Goal: Information Seeking & Learning: Find specific fact

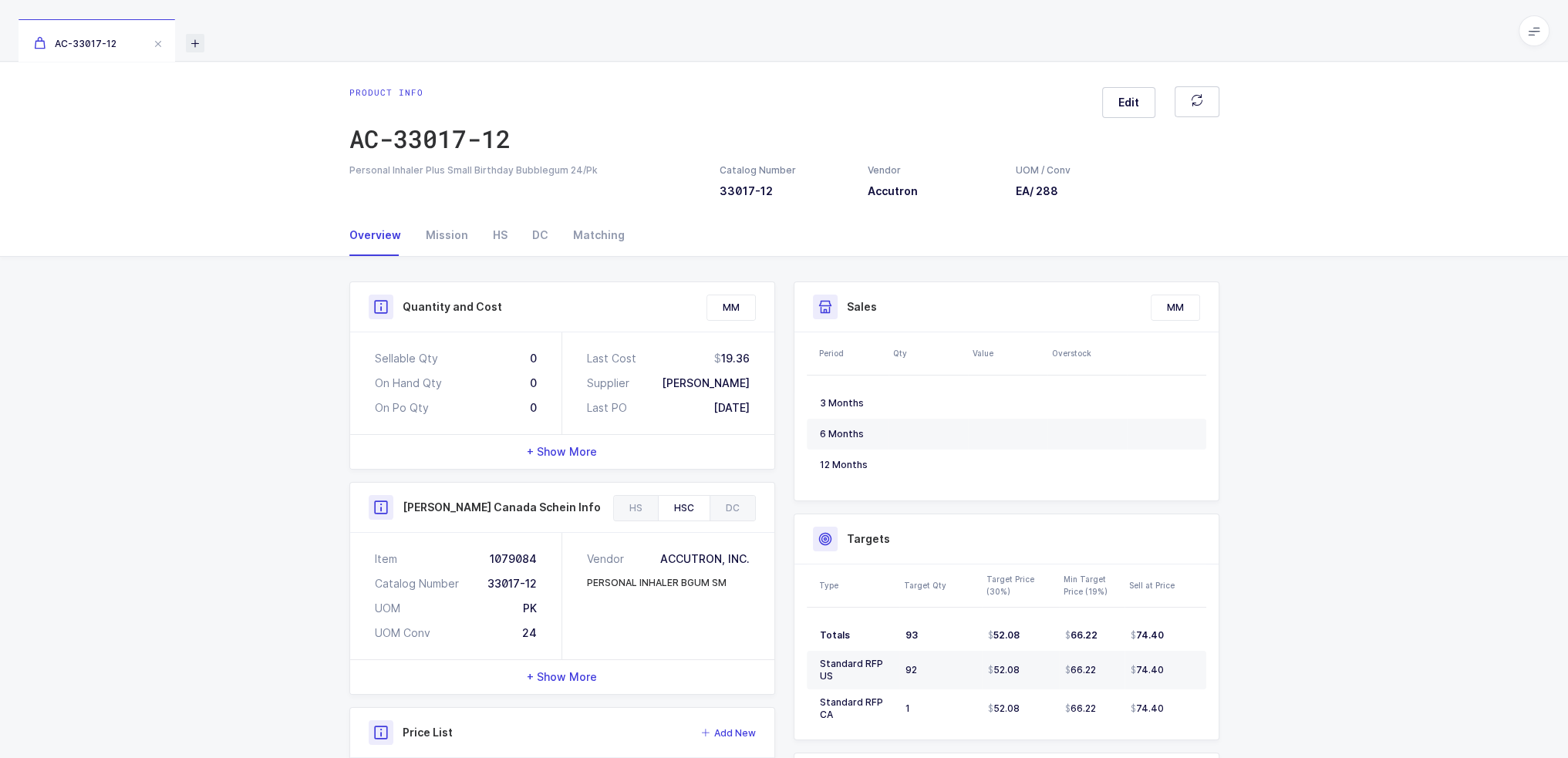
click at [192, 40] on icon at bounding box center [194, 43] width 18 height 18
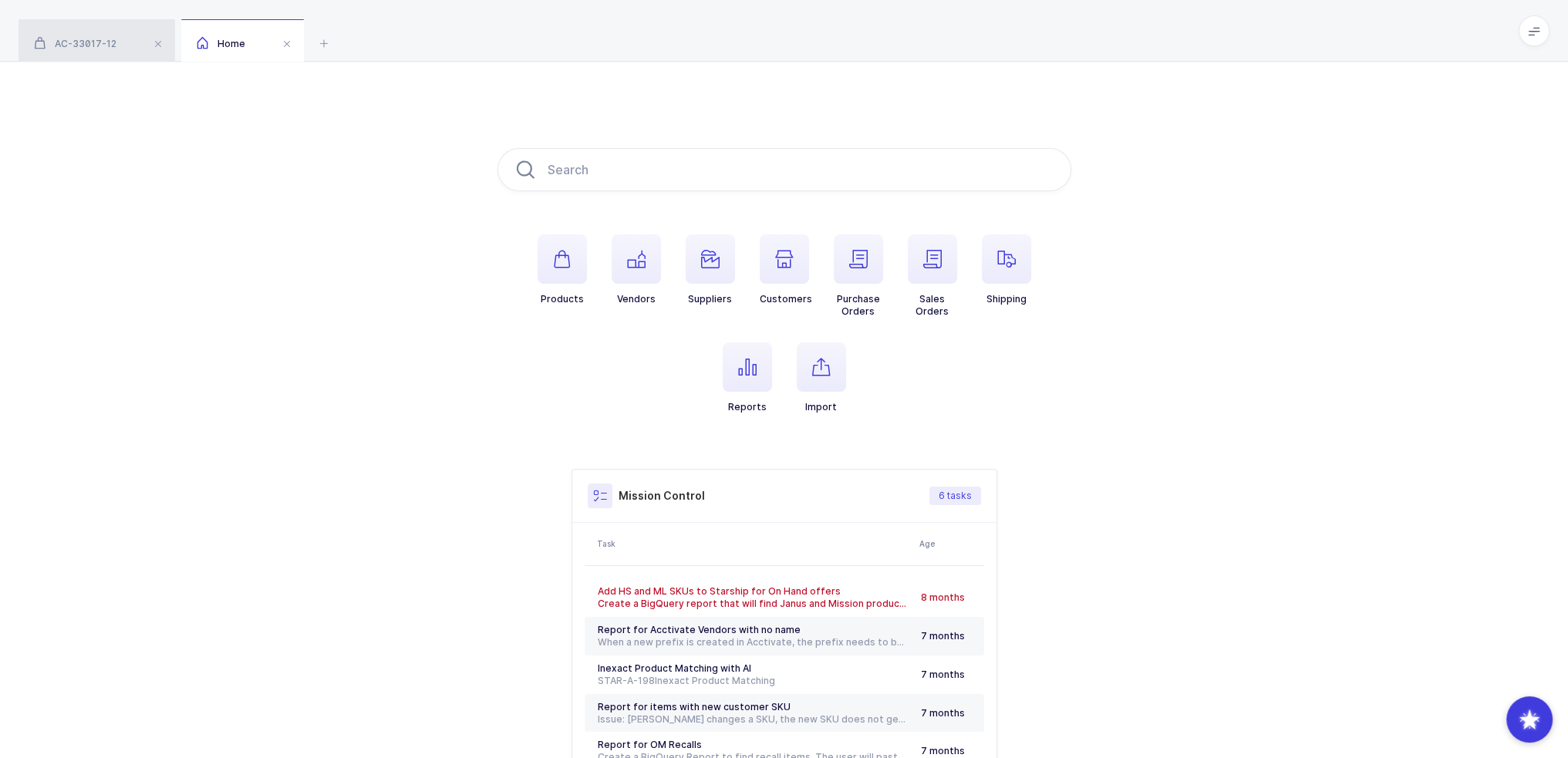
click at [63, 39] on span "AC-33017-12" at bounding box center [75, 43] width 83 height 11
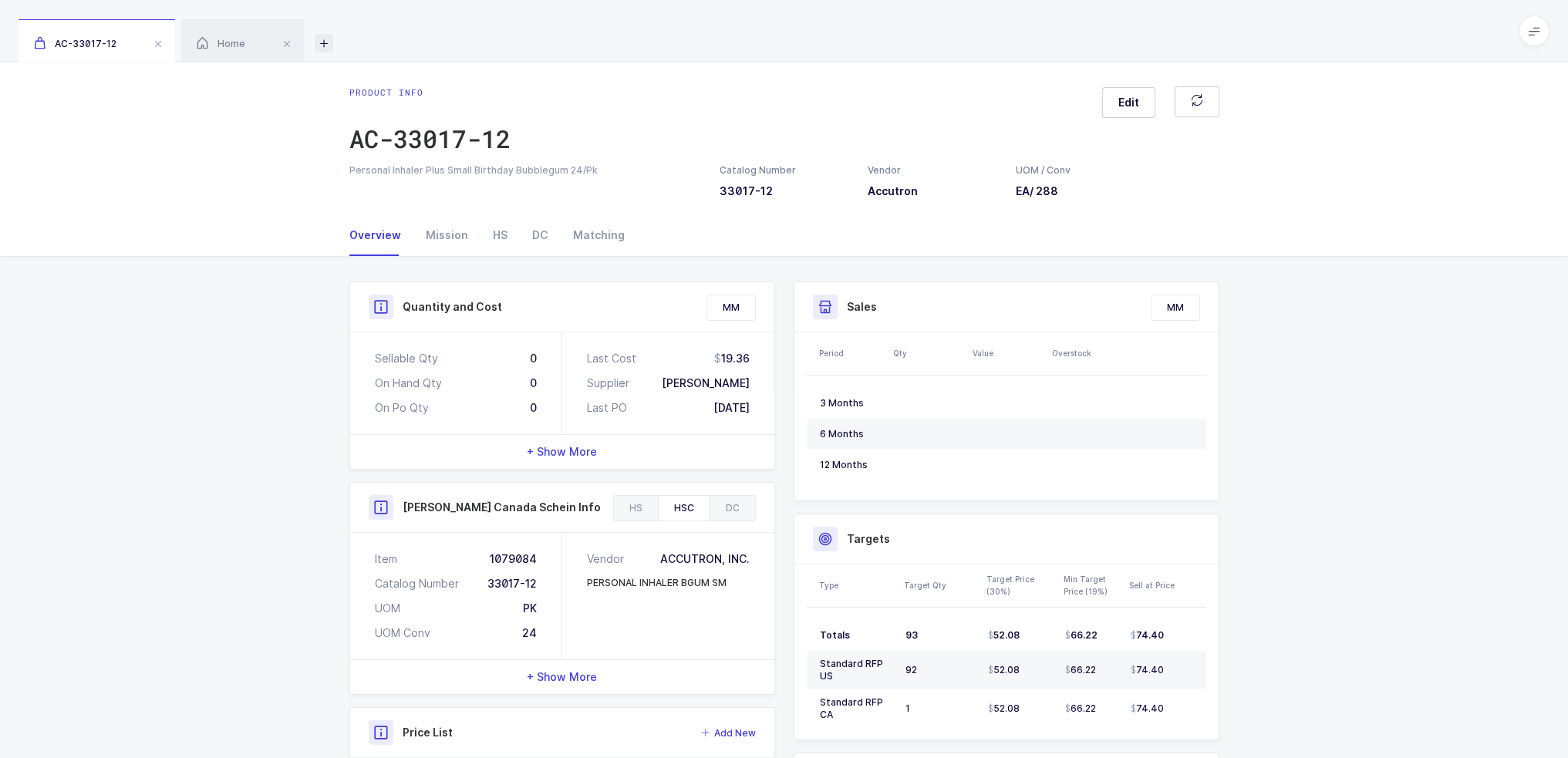
click at [331, 44] on icon at bounding box center [323, 43] width 18 height 18
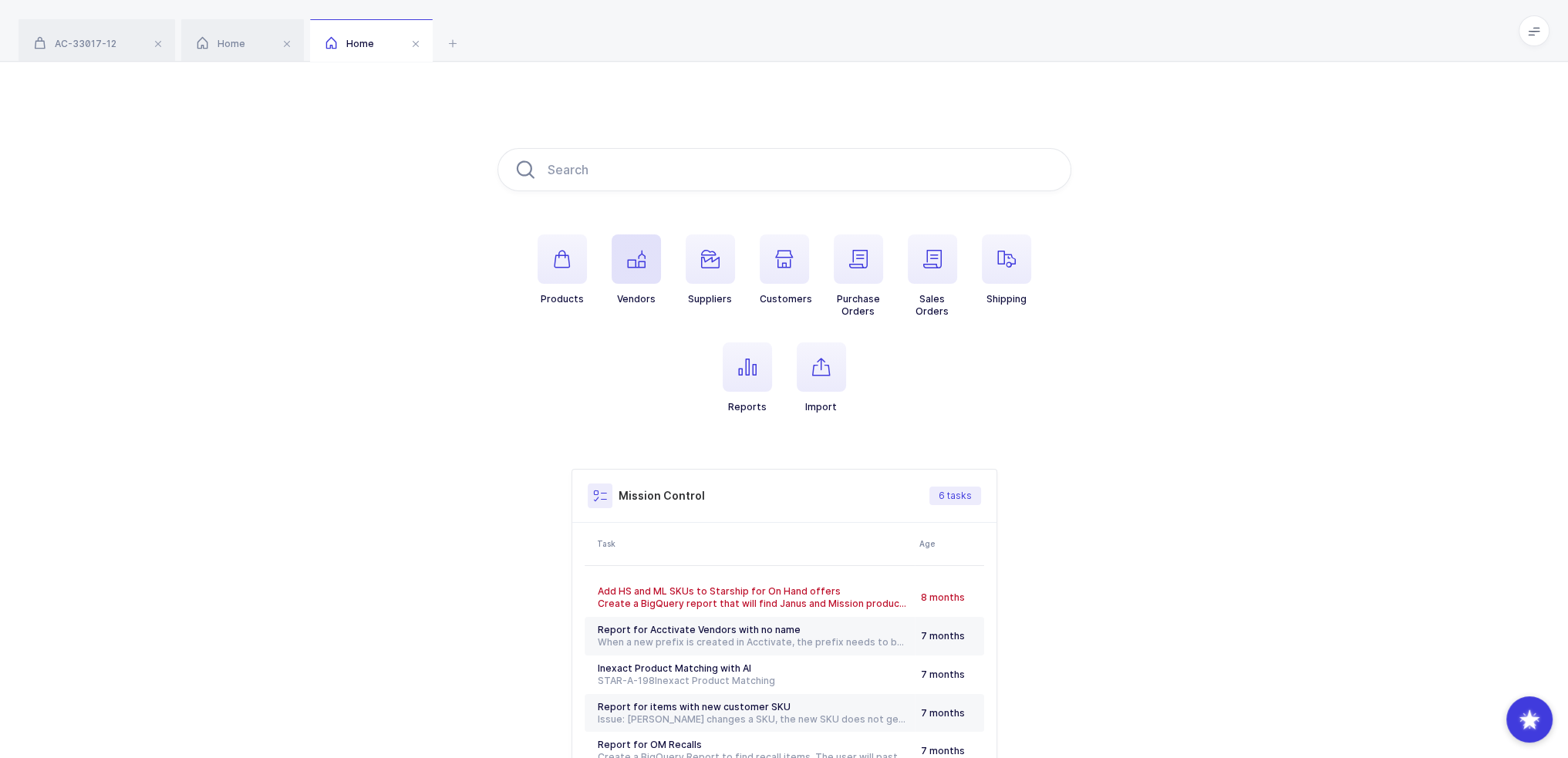
click at [611, 246] on span "button" at bounding box center [636, 258] width 50 height 50
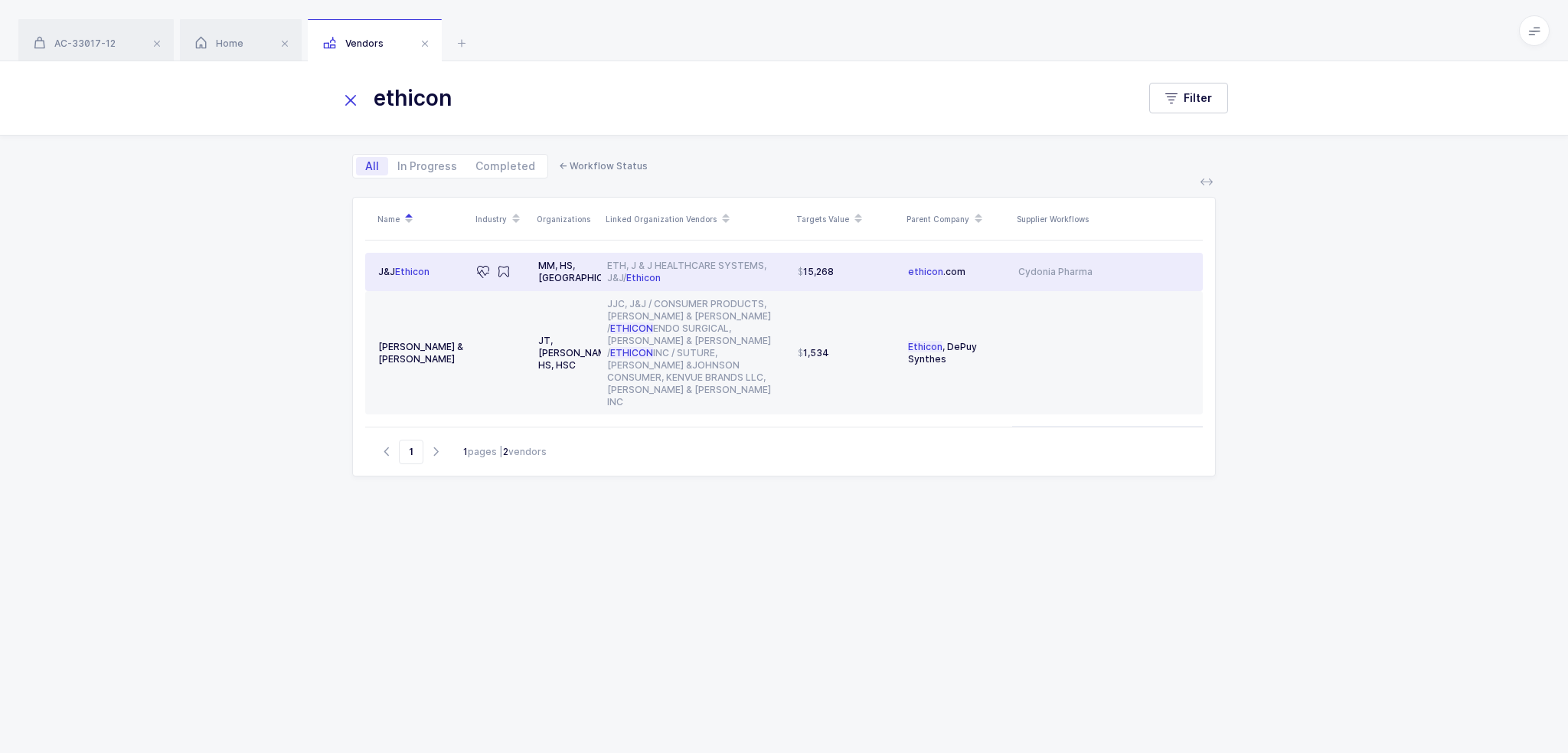
type input "ethicon"
click at [654, 262] on div "ETH, J & J HEALTHCARE SYSTEMS, J&J/ Ethicon" at bounding box center [696, 271] width 178 height 24
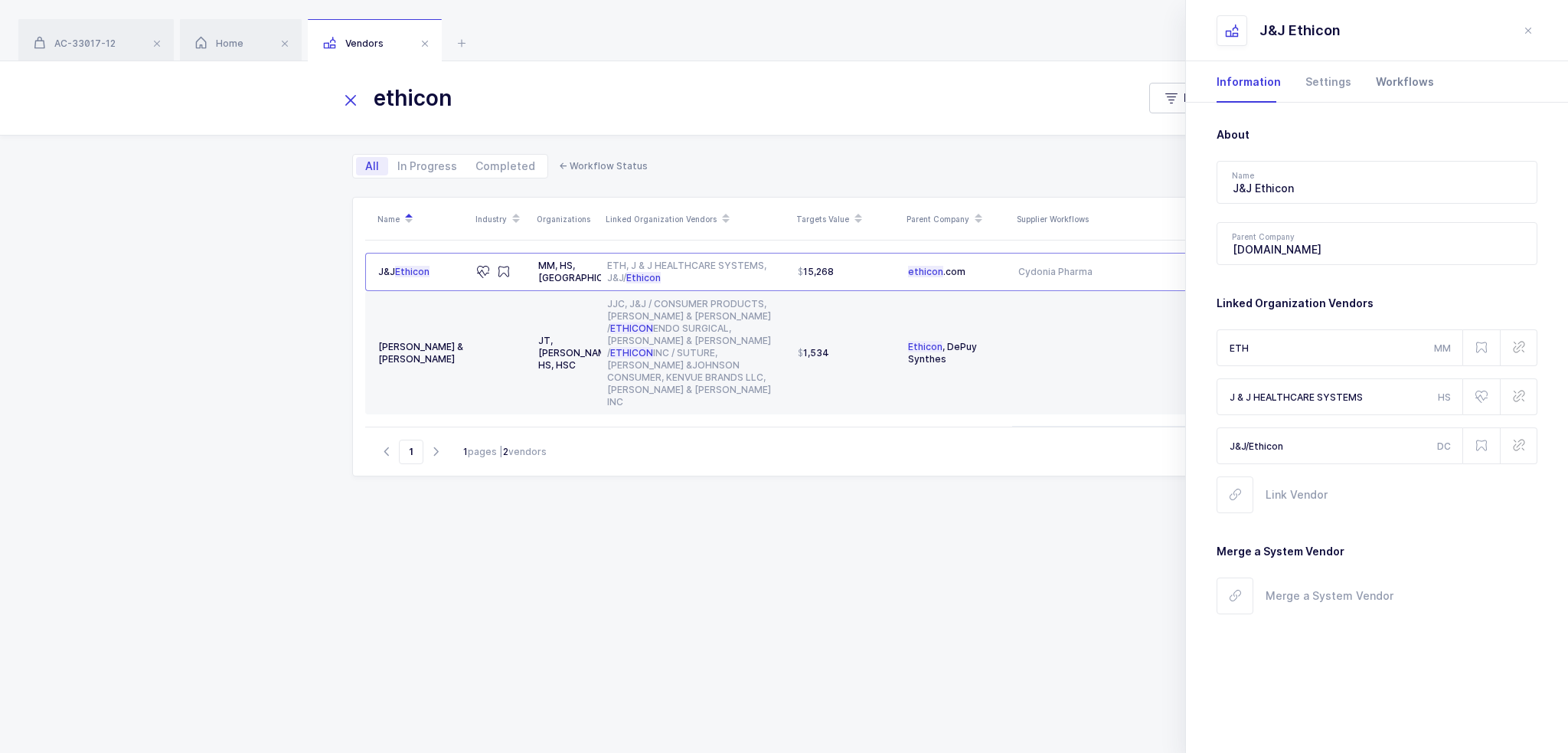
click at [1405, 77] on div "Workflows" at bounding box center [1399, 82] width 70 height 41
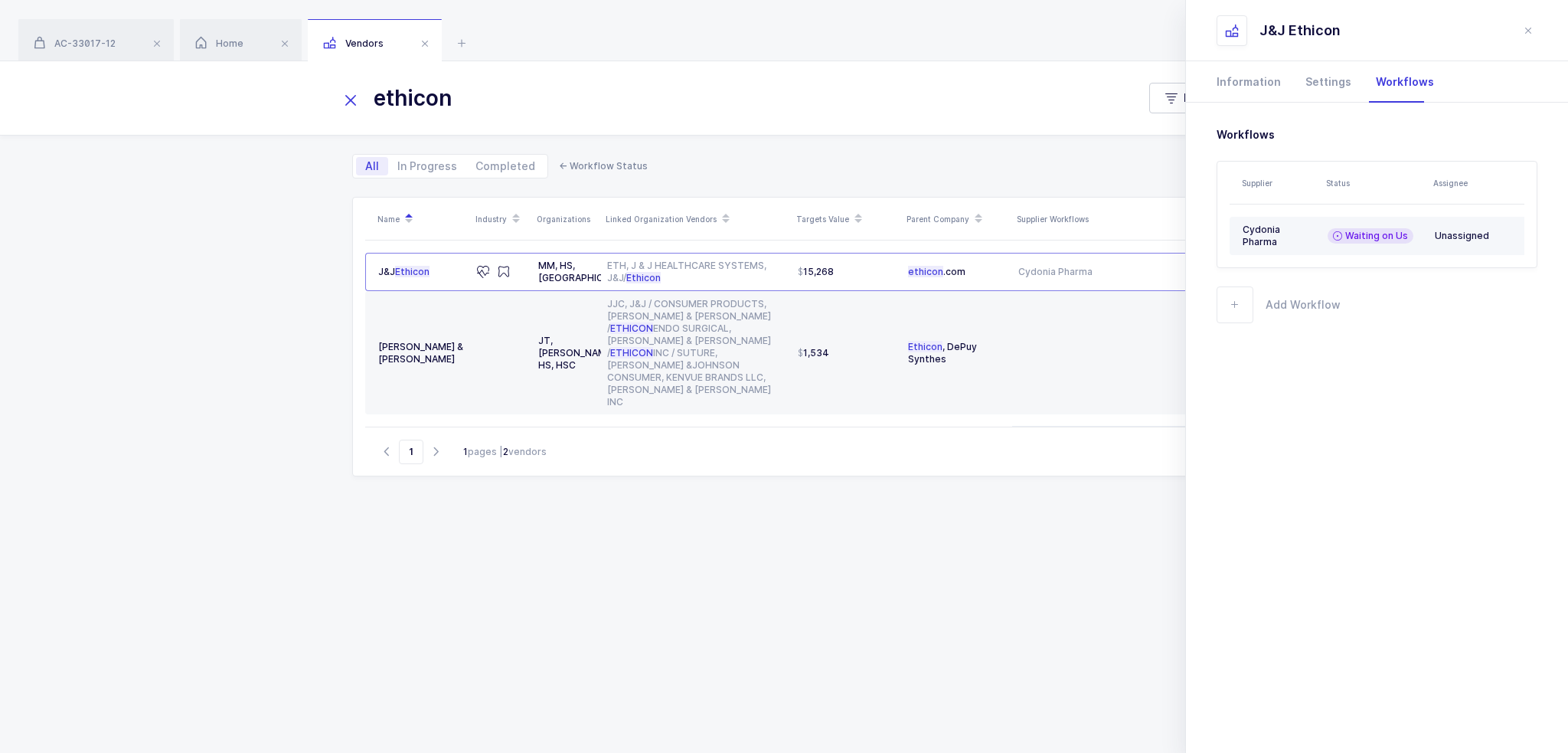
click at [1305, 232] on div "Cydonia Pharma" at bounding box center [1279, 236] width 73 height 24
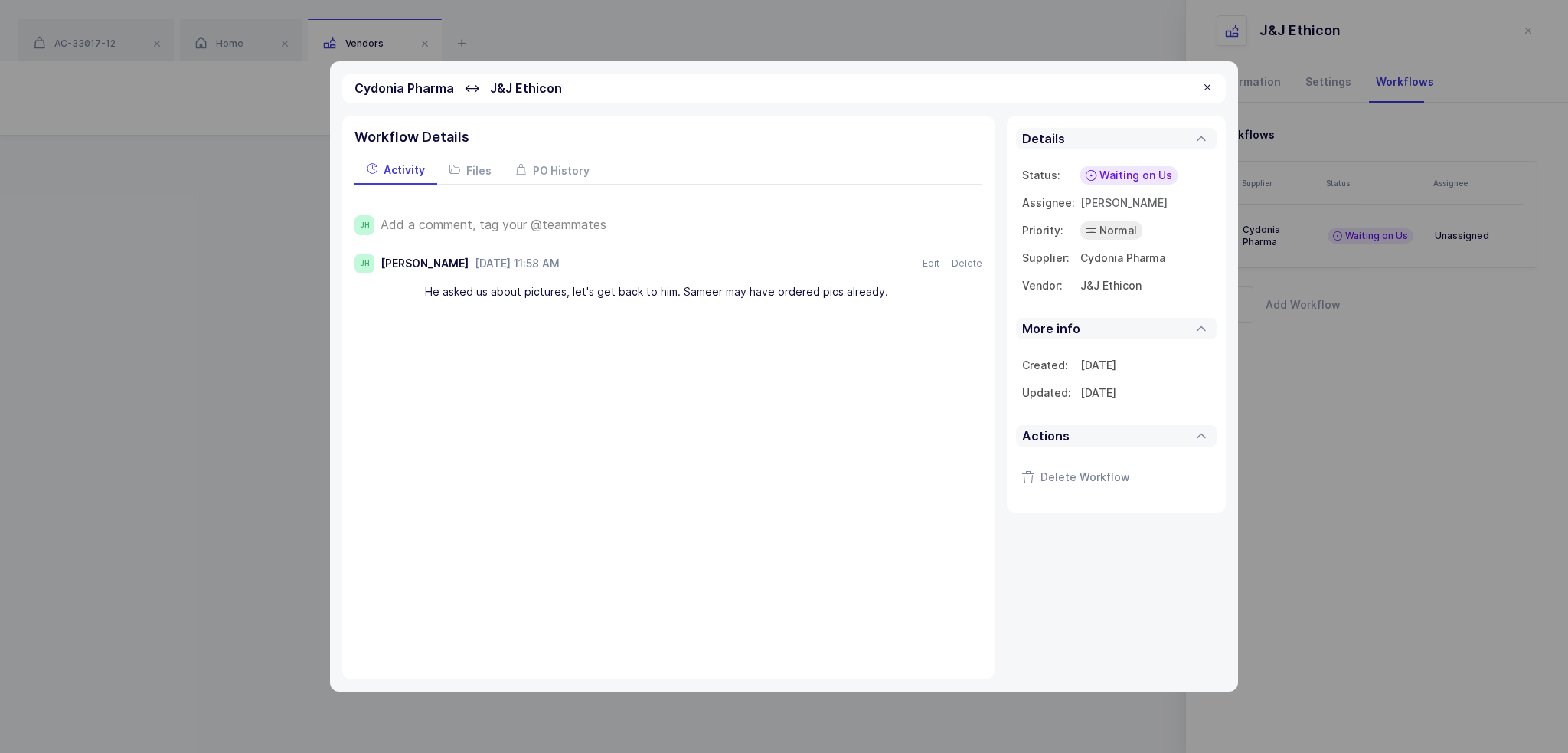
click at [573, 223] on span "Add a comment, tag your @teammates" at bounding box center [493, 225] width 226 height 14
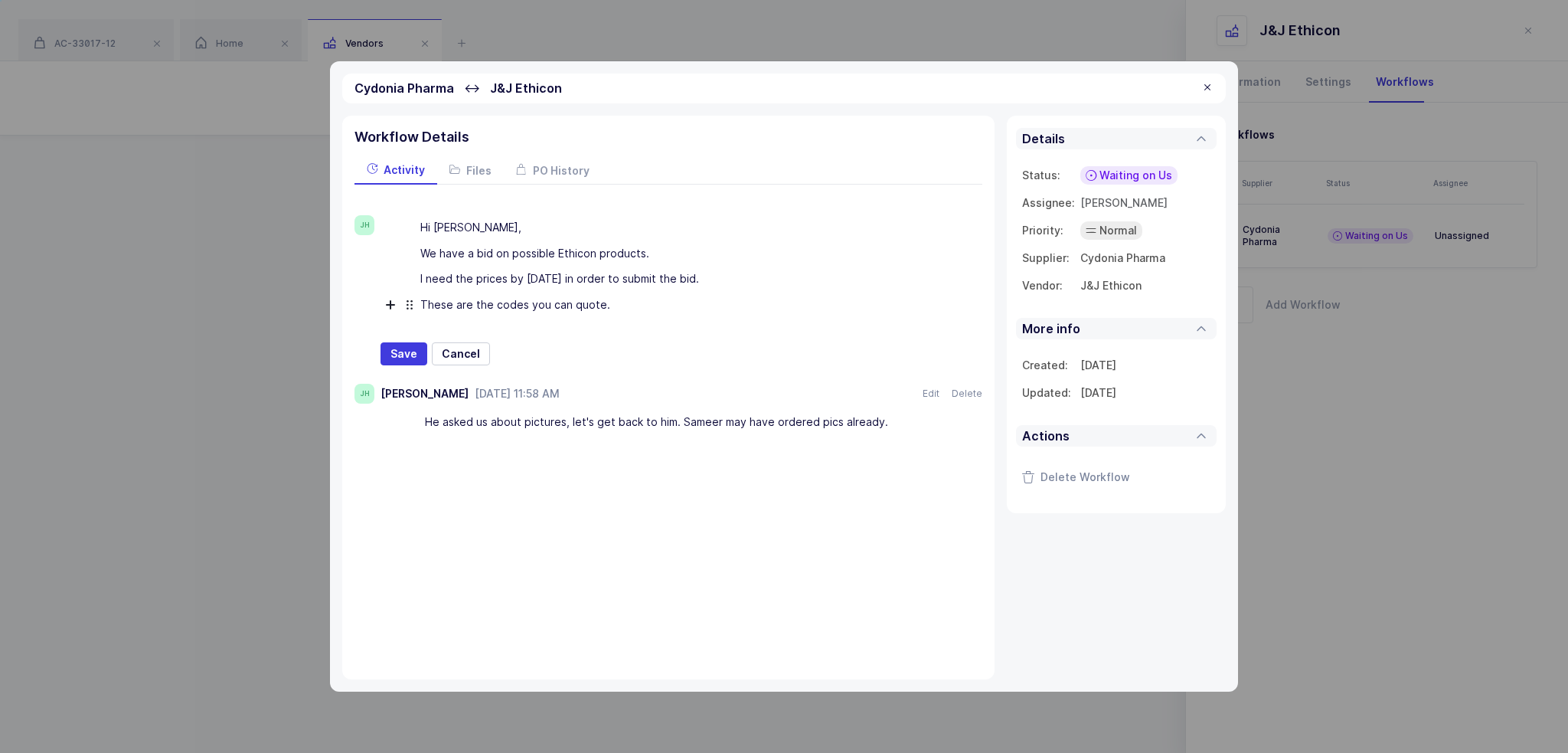
click at [641, 301] on div "These are the codes you can quote." at bounding box center [669, 305] width 498 height 26
click at [1157, 176] on span "Waiting on Us" at bounding box center [1136, 175] width 73 height 16
click at [1134, 297] on span "Waiting on Supplier" at bounding box center [1107, 293] width 104 height 16
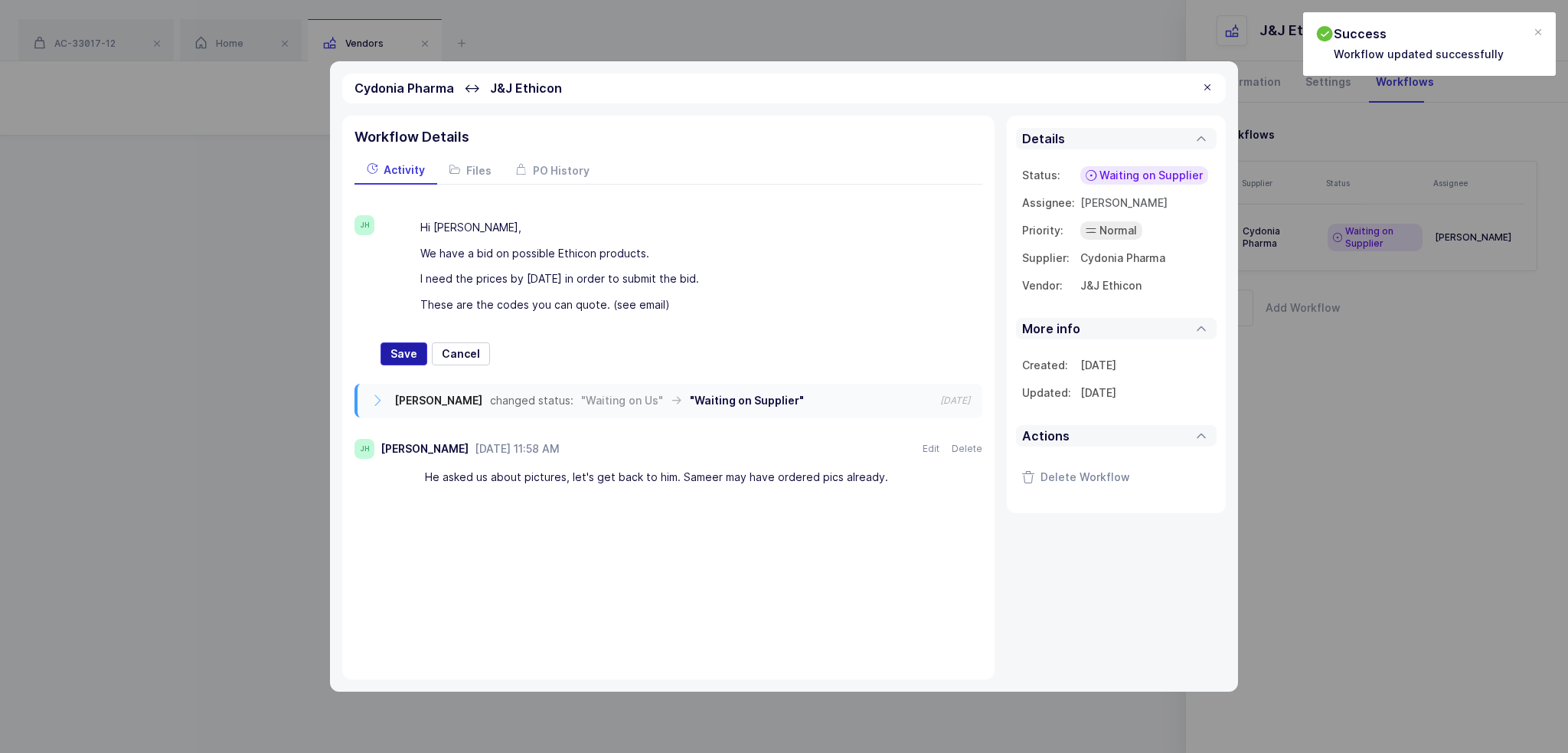
click at [392, 352] on span "Save" at bounding box center [404, 354] width 27 height 16
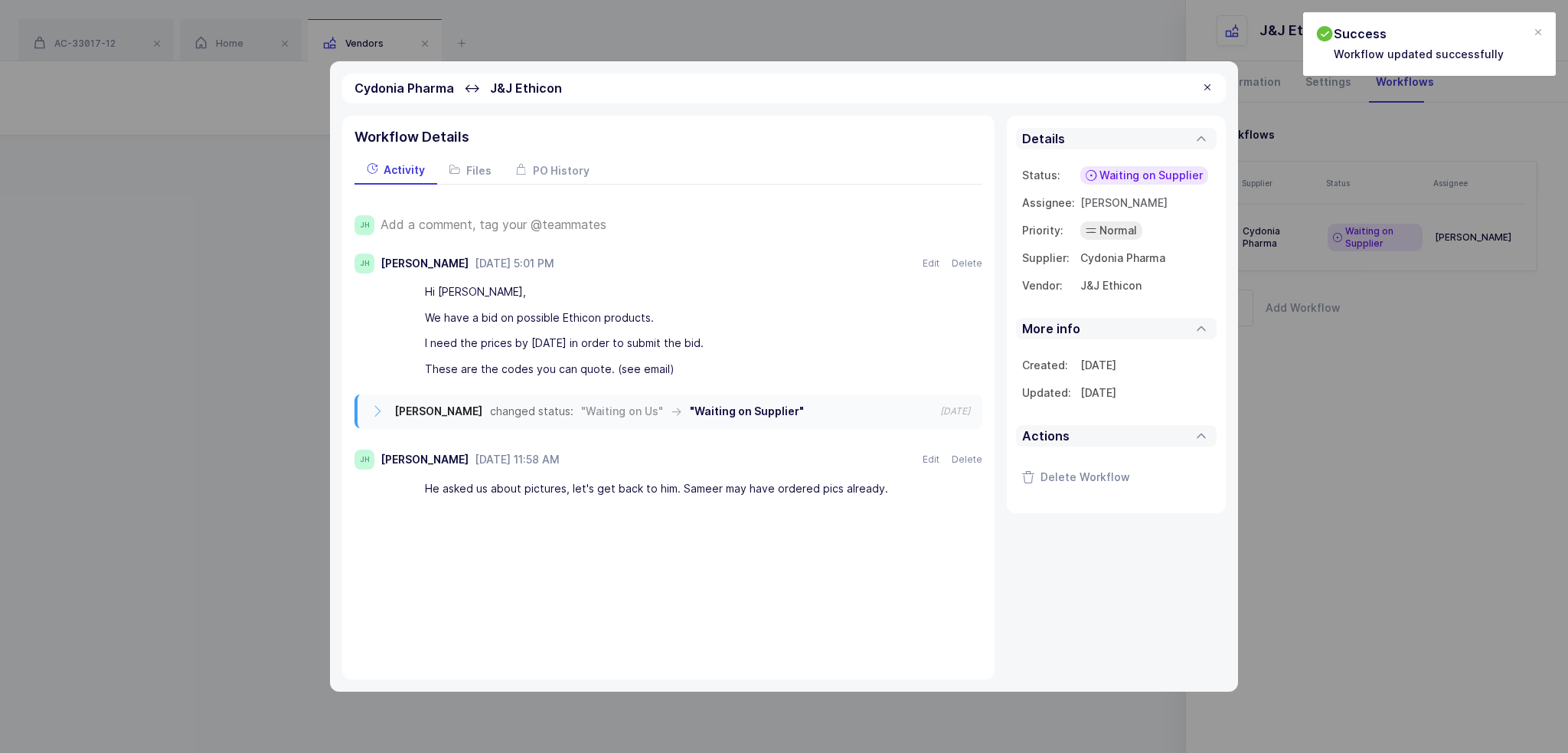
click at [1209, 91] on div at bounding box center [1208, 88] width 12 height 14
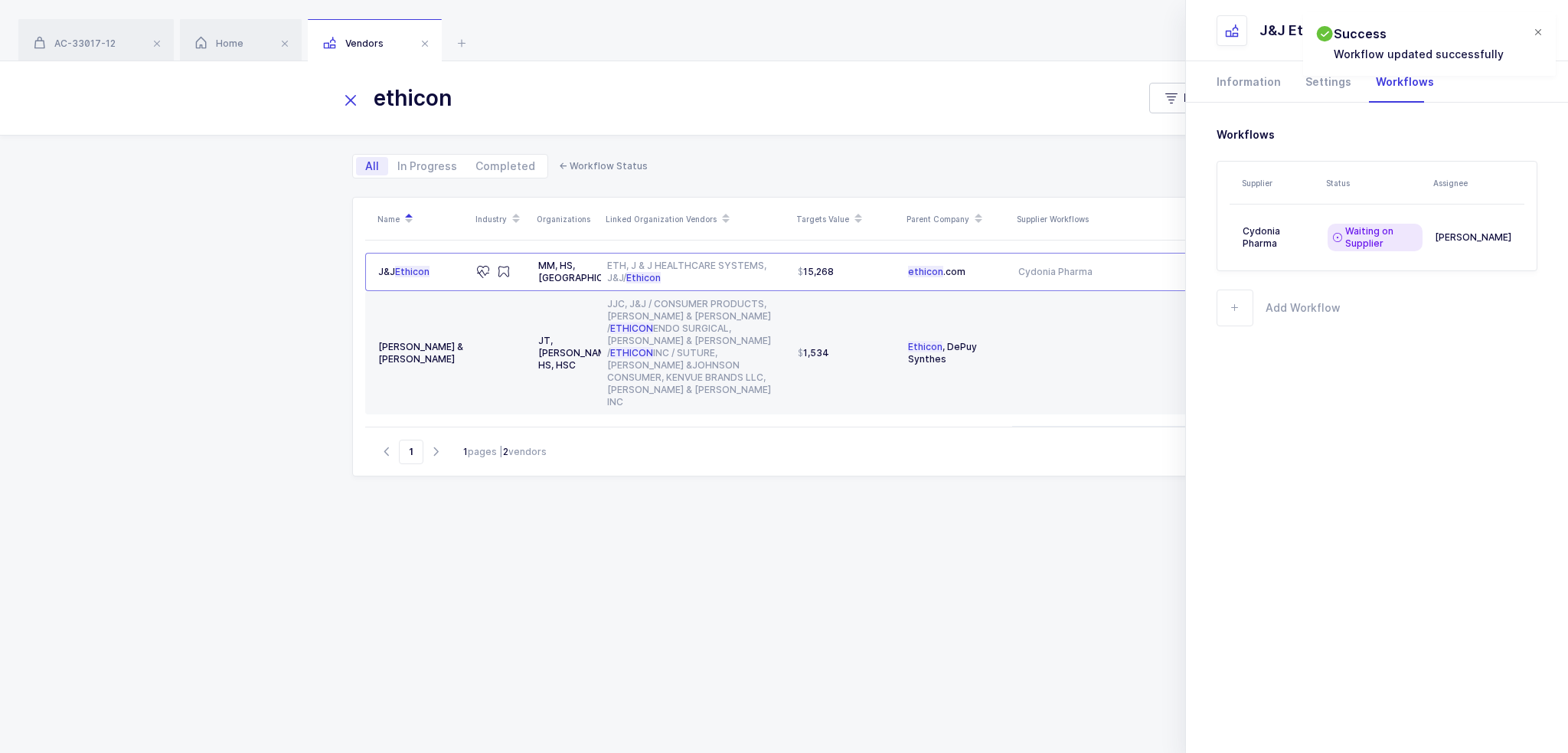
click at [1534, 33] on div at bounding box center [1539, 33] width 12 height 14
click at [1464, 240] on div "[PERSON_NAME]" at bounding box center [1475, 238] width 80 height 12
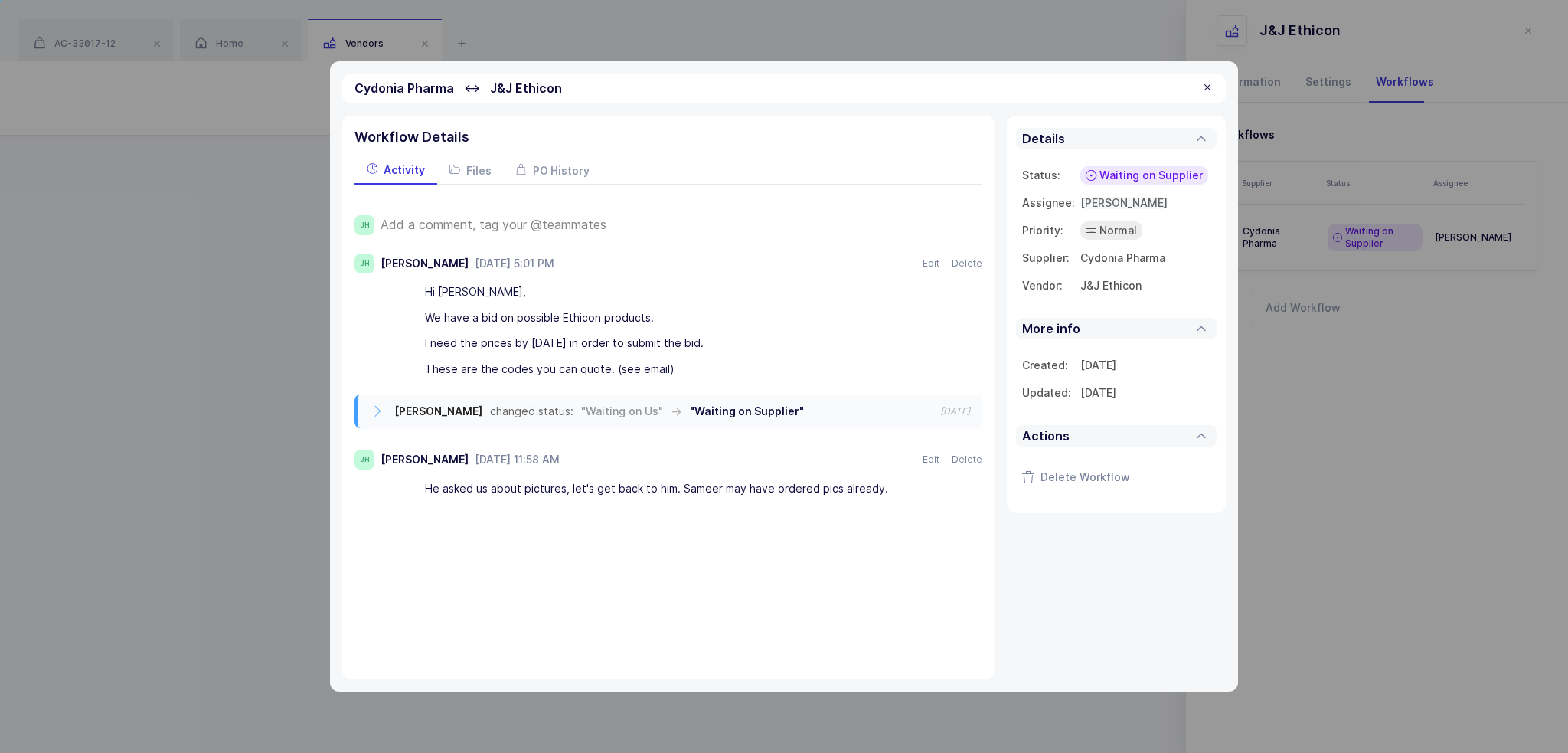
click at [1116, 196] on span "[PERSON_NAME]" at bounding box center [1124, 202] width 87 height 13
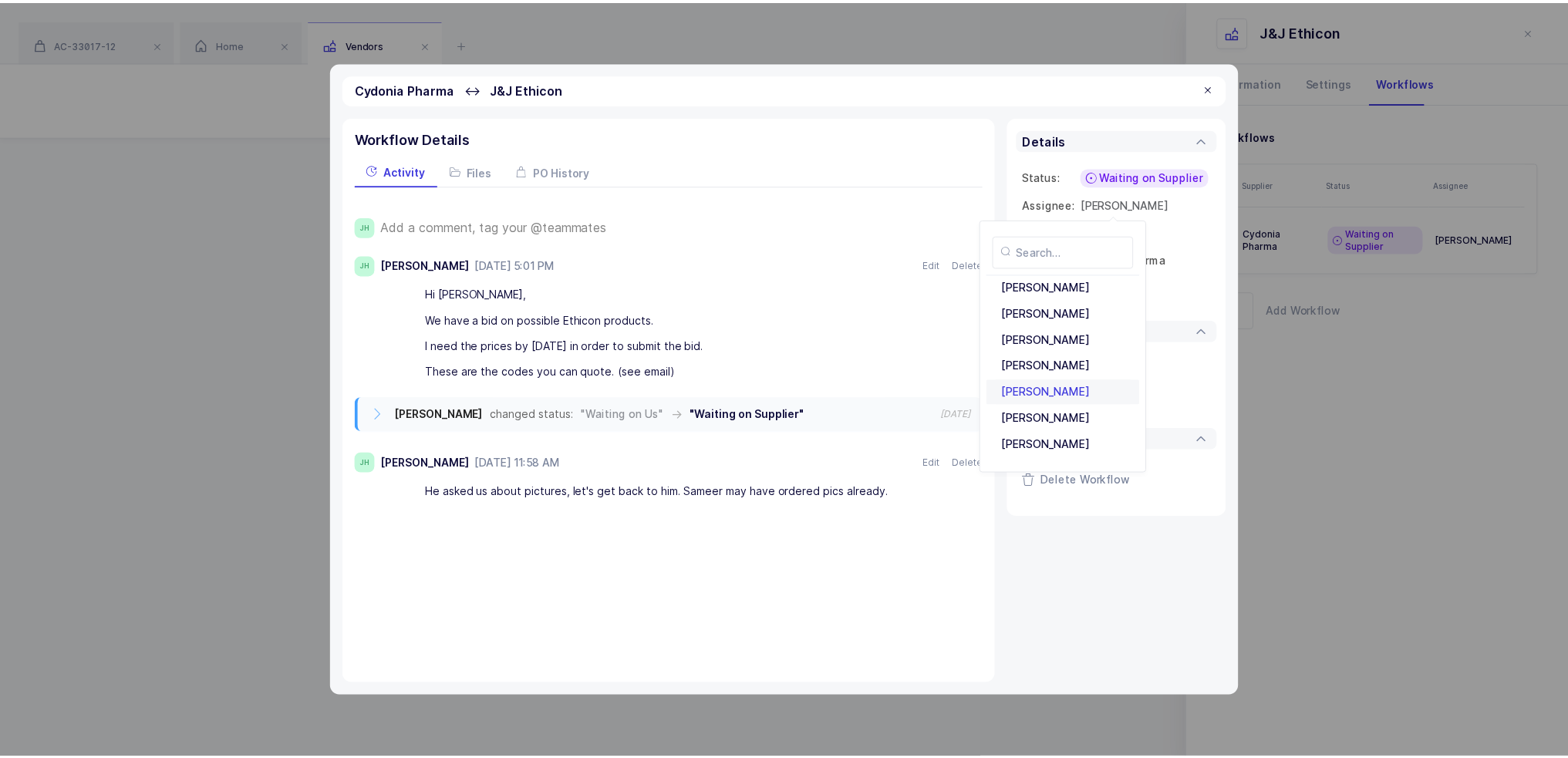
scroll to position [334, 0]
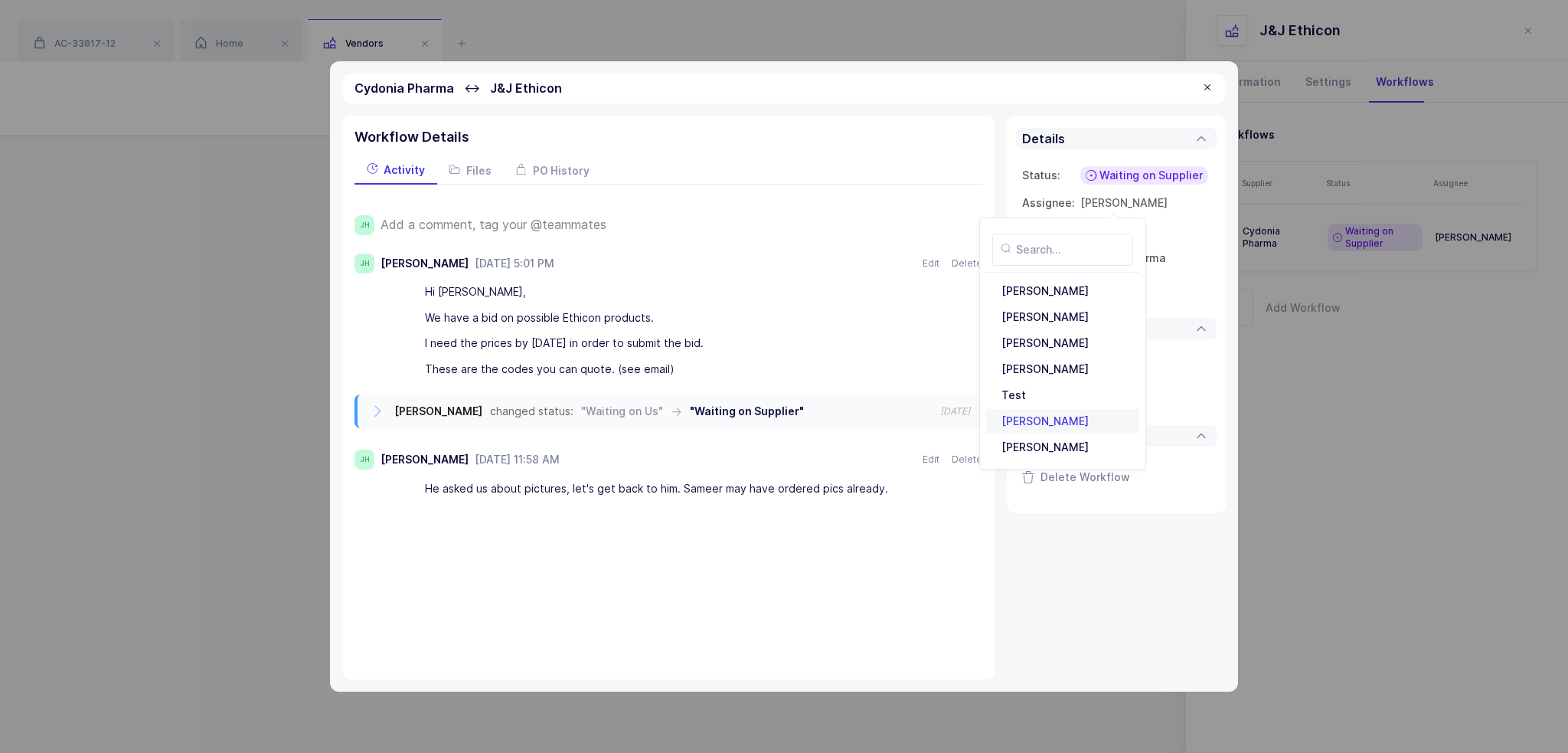
click at [1061, 421] on div "[PERSON_NAME]" at bounding box center [1063, 421] width 135 height 24
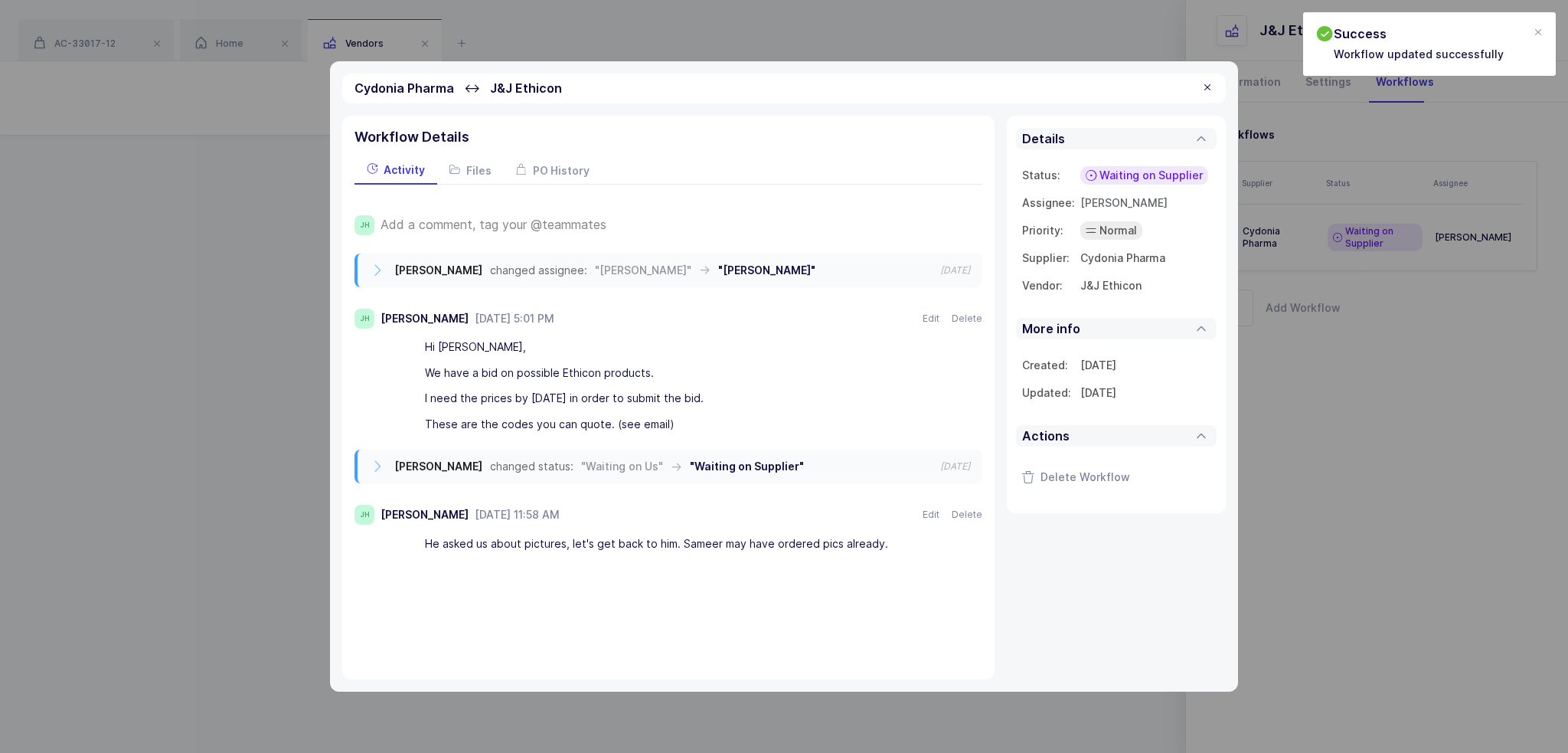
click at [1209, 91] on div at bounding box center [1208, 88] width 12 height 14
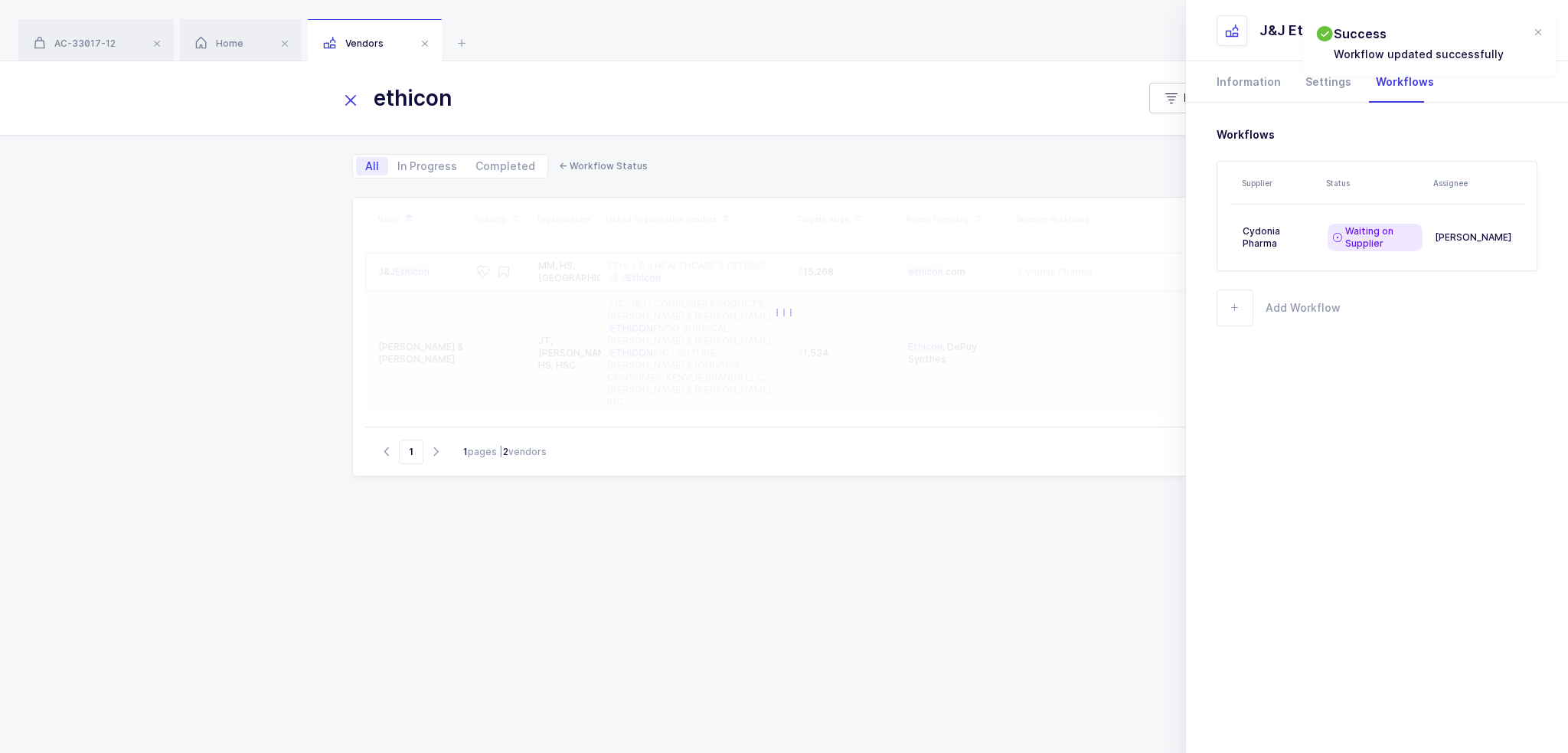
click at [340, 99] on icon at bounding box center [350, 100] width 22 height 22
click at [427, 48] on span at bounding box center [424, 43] width 18 height 18
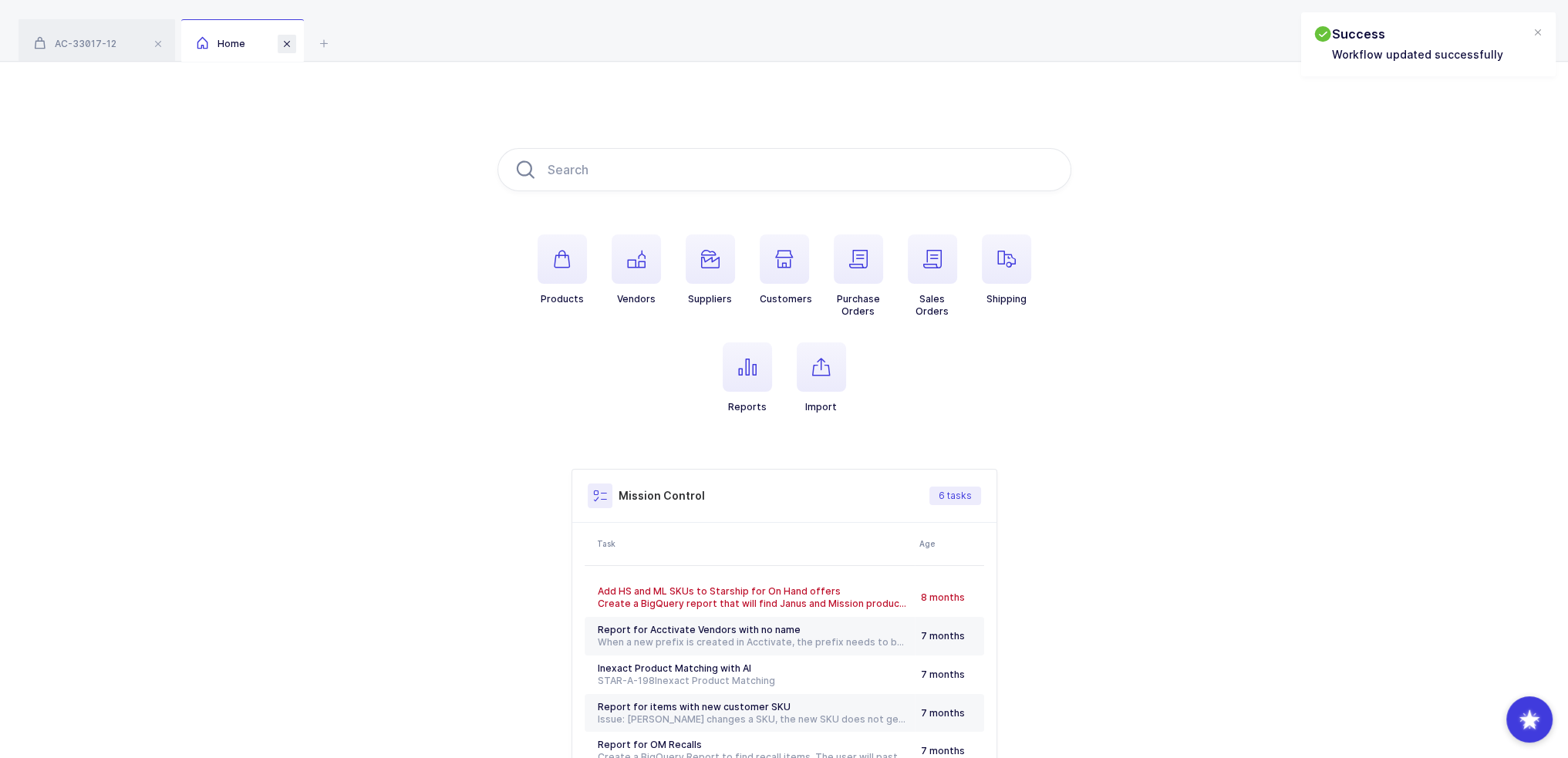
click at [287, 46] on span at bounding box center [286, 44] width 18 height 18
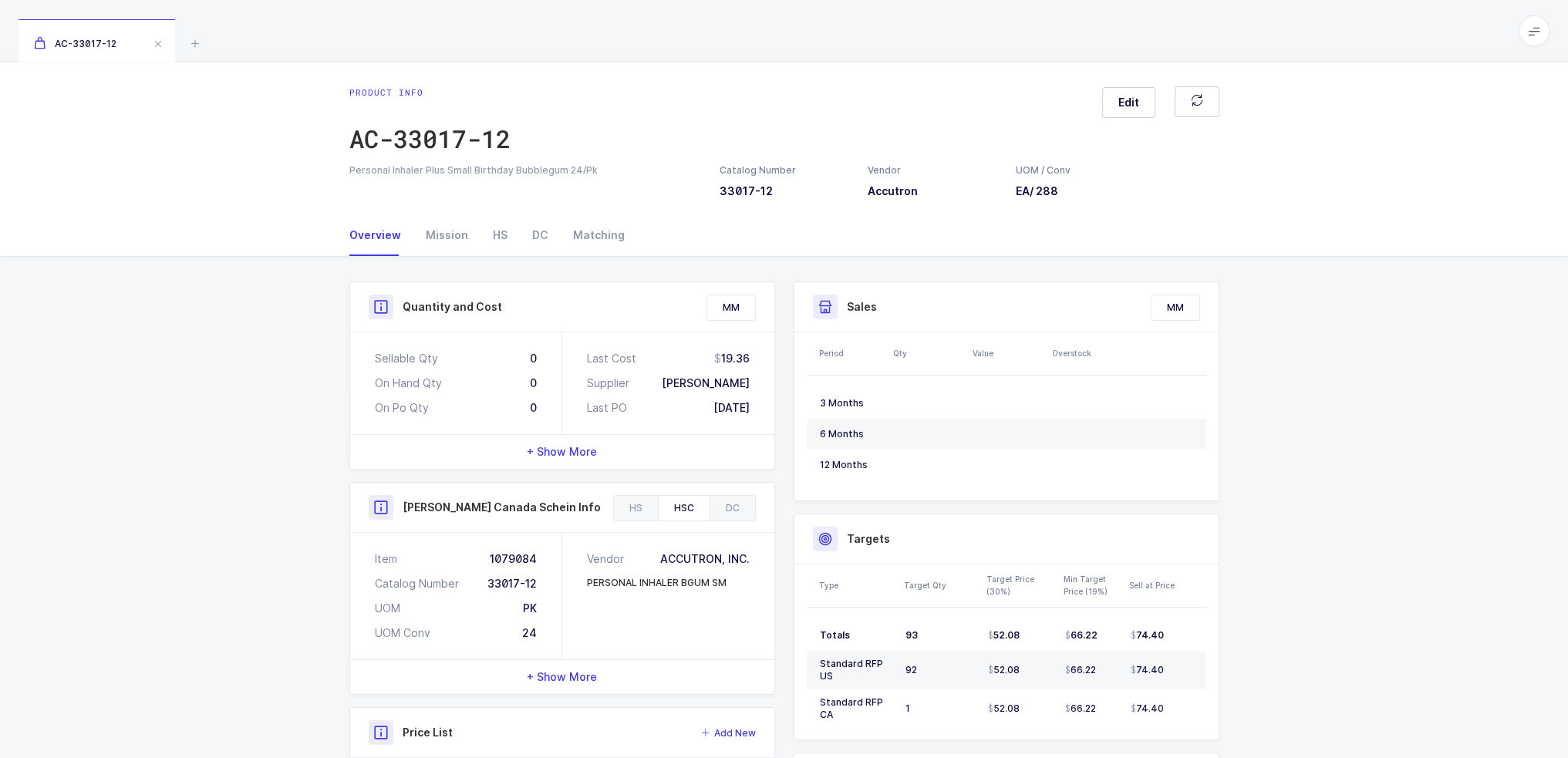
click at [544, 88] on div "Product info AC-33017-12 Edit" at bounding box center [784, 124] width 870 height 77
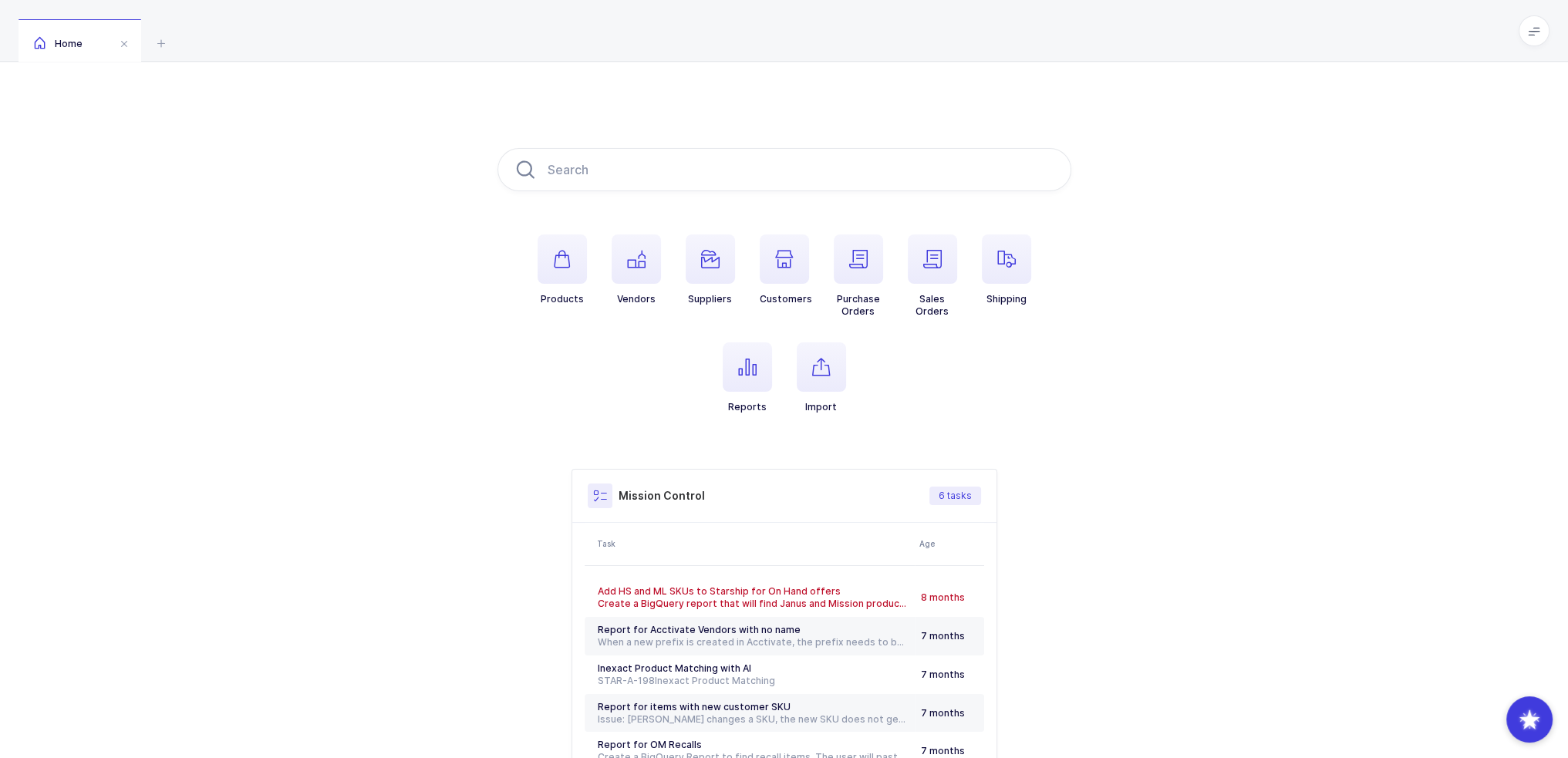
click at [849, 363] on li "Import" at bounding box center [821, 377] width 74 height 70
click at [839, 368] on span "button" at bounding box center [821, 366] width 50 height 50
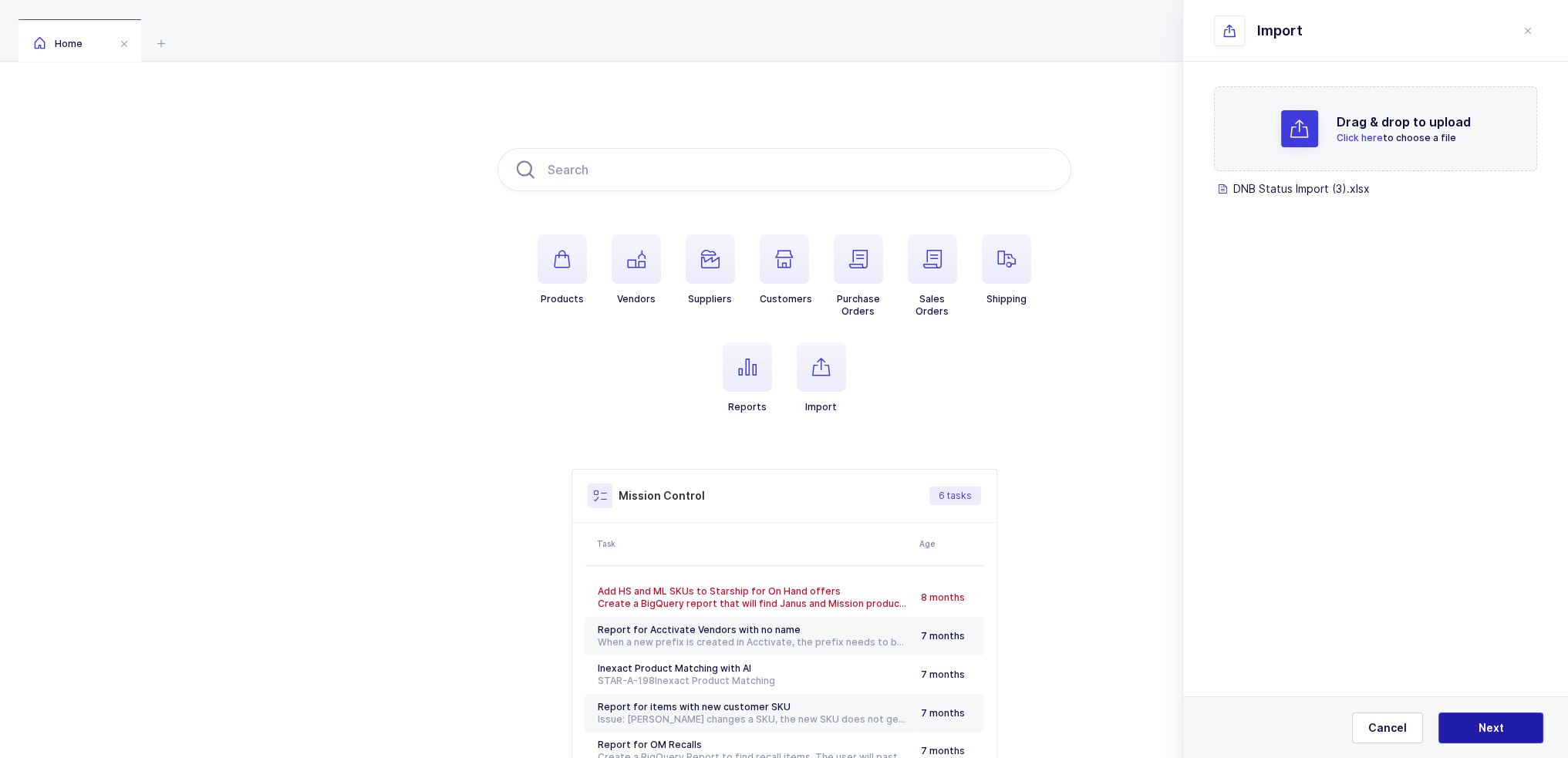
click at [1479, 726] on span "Next" at bounding box center [1491, 728] width 25 height 16
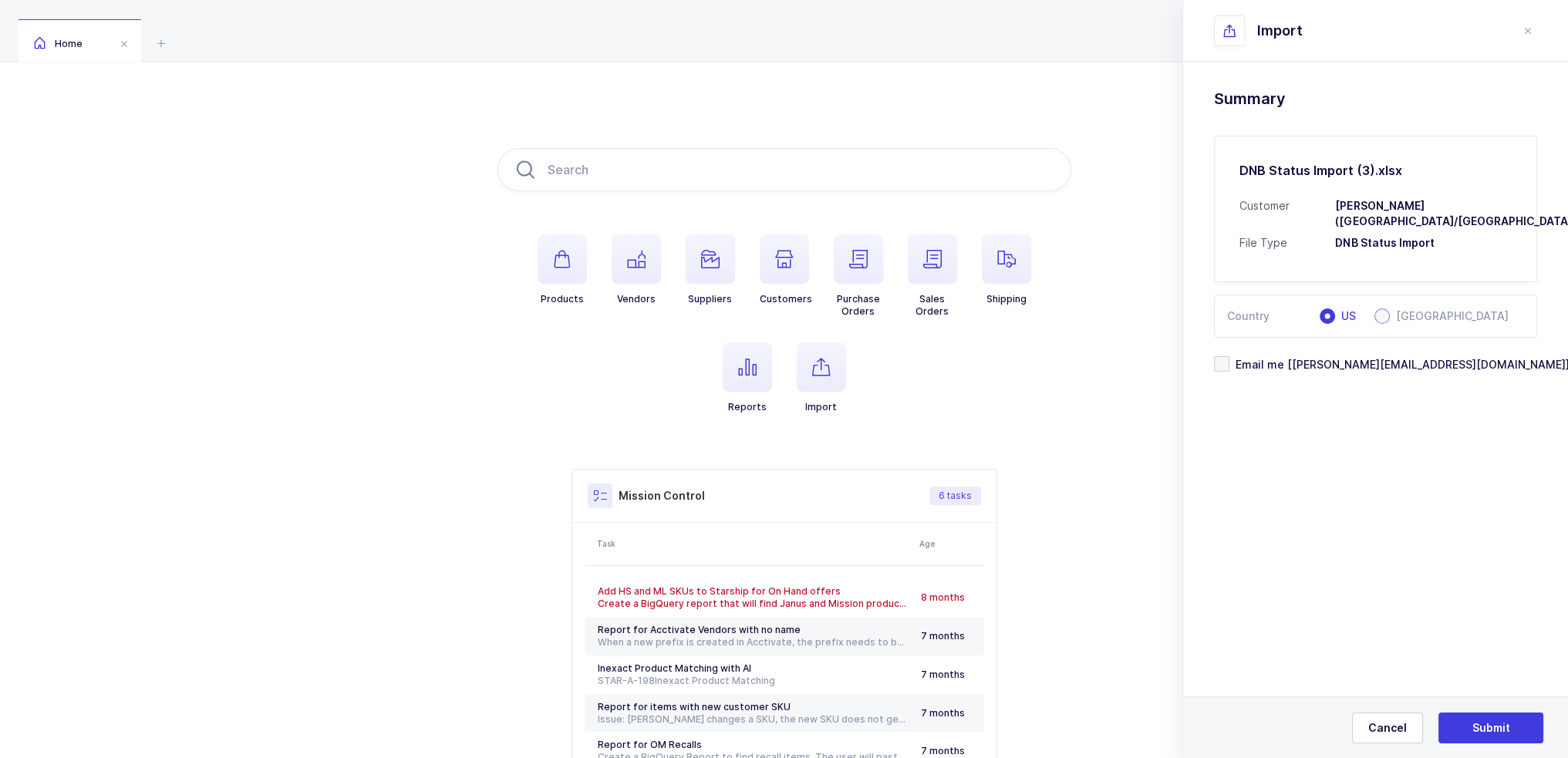
click at [1402, 311] on span "[GEOGRAPHIC_DATA]" at bounding box center [1449, 316] width 118 height 10
click at [1390, 308] on input "Canada" at bounding box center [1383, 316] width 16 height 16
radio input "true"
radio input "false"
radio input "true"
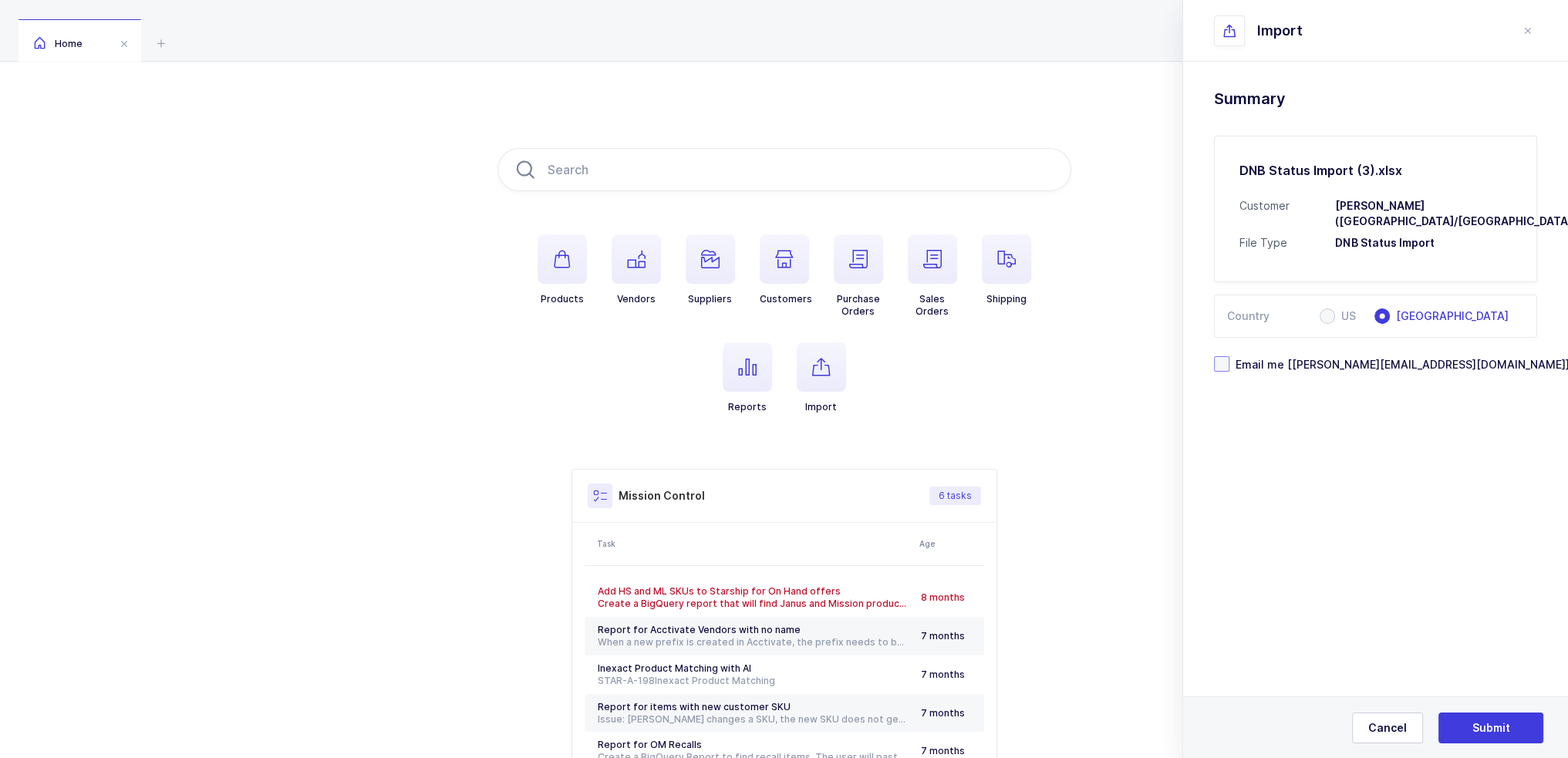
click at [1343, 357] on span "Email me [[PERSON_NAME][EMAIL_ADDRESS][DOMAIN_NAME]]" at bounding box center [1399, 364] width 340 height 15
click at [1229, 356] on input "Email me [[PERSON_NAME][EMAIL_ADDRESS][DOMAIN_NAME]]" at bounding box center [1229, 356] width 0 height 0
click at [1477, 738] on button "Submit" at bounding box center [1491, 728] width 104 height 30
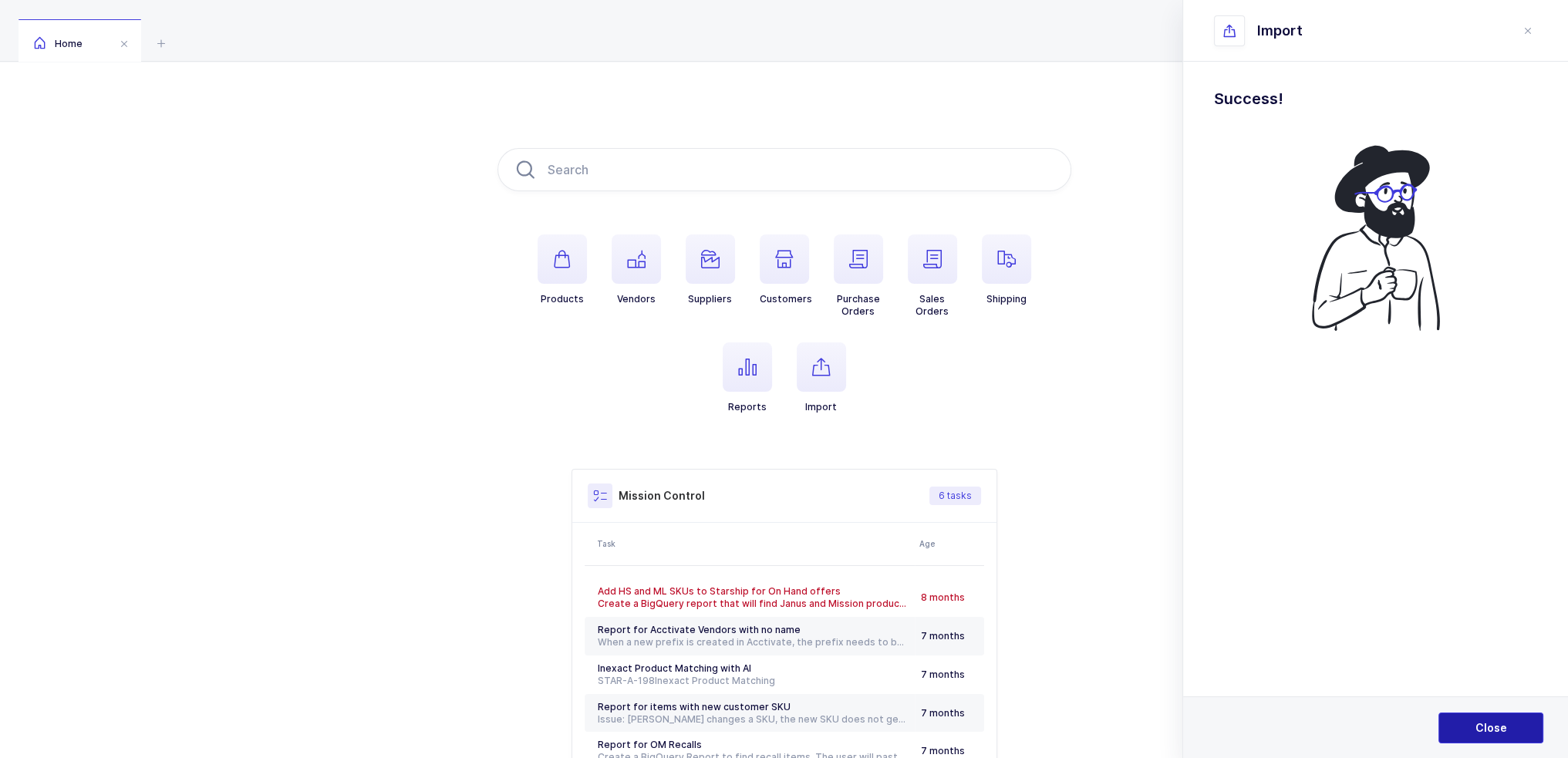
click at [1488, 726] on span "Close" at bounding box center [1491, 728] width 31 height 16
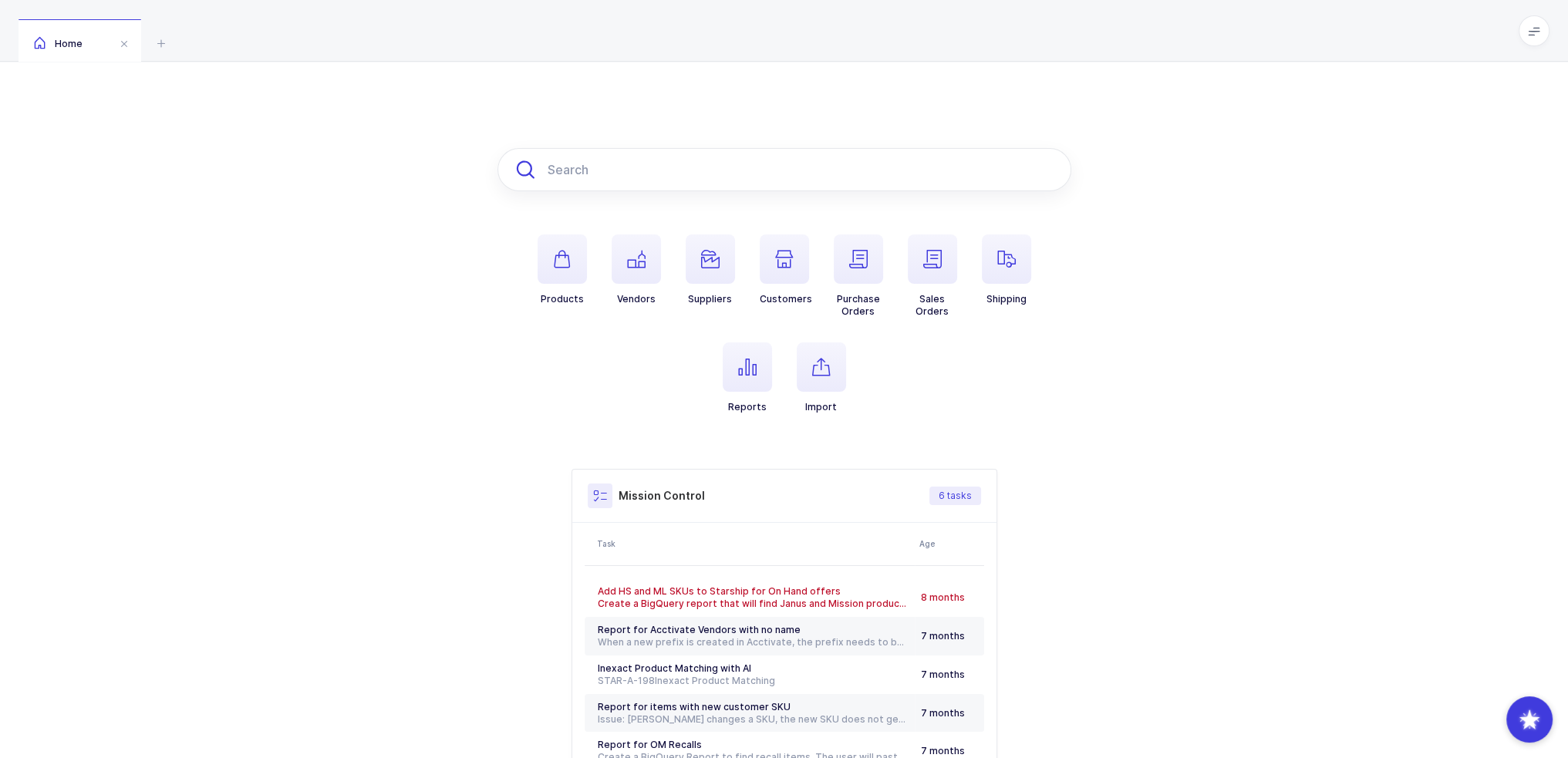
click at [697, 163] on input "text" at bounding box center [784, 170] width 574 height 44
paste input "3780090"
type input "3780090"
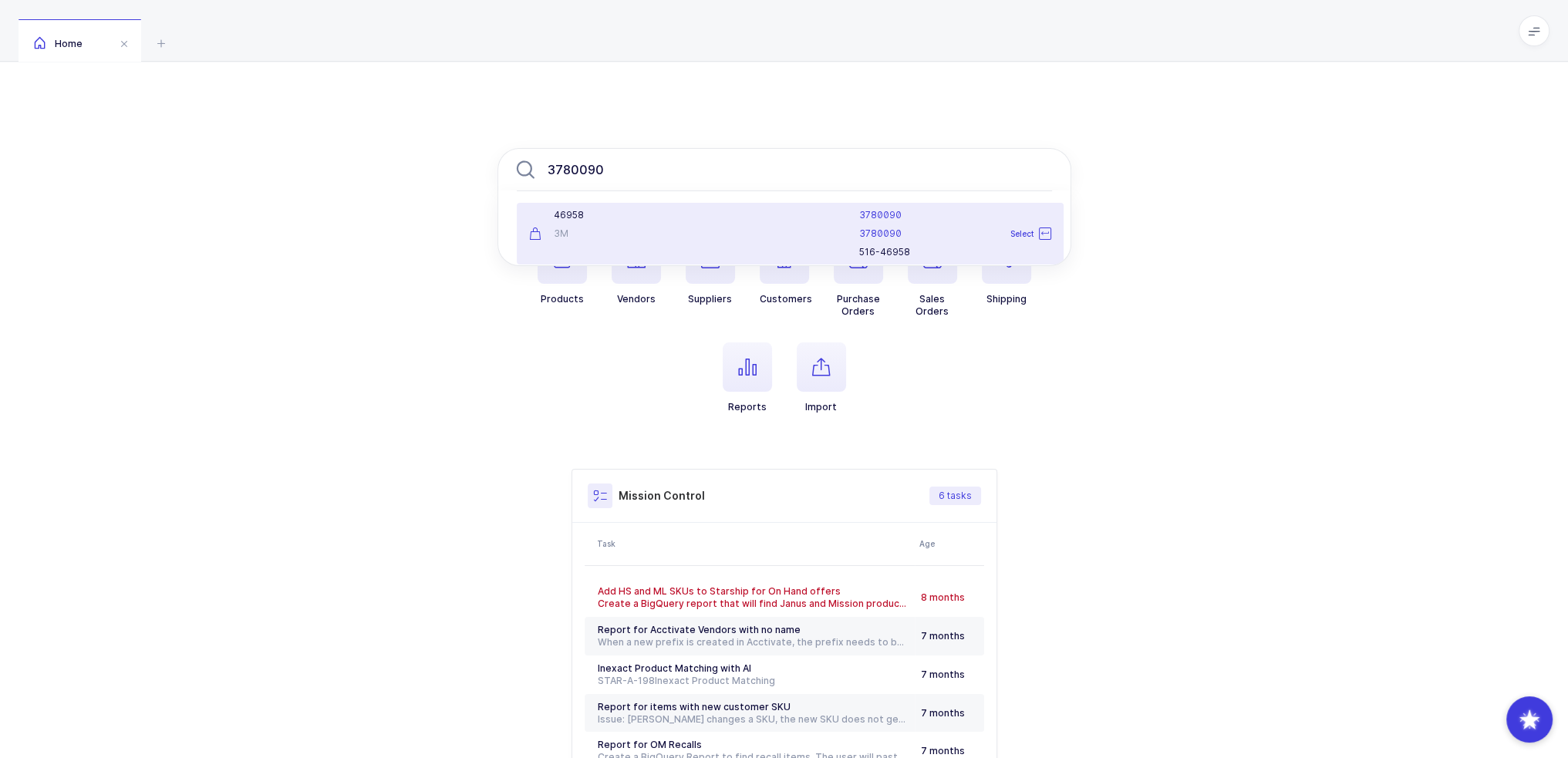
click at [638, 219] on div "46958" at bounding box center [610, 215] width 162 height 12
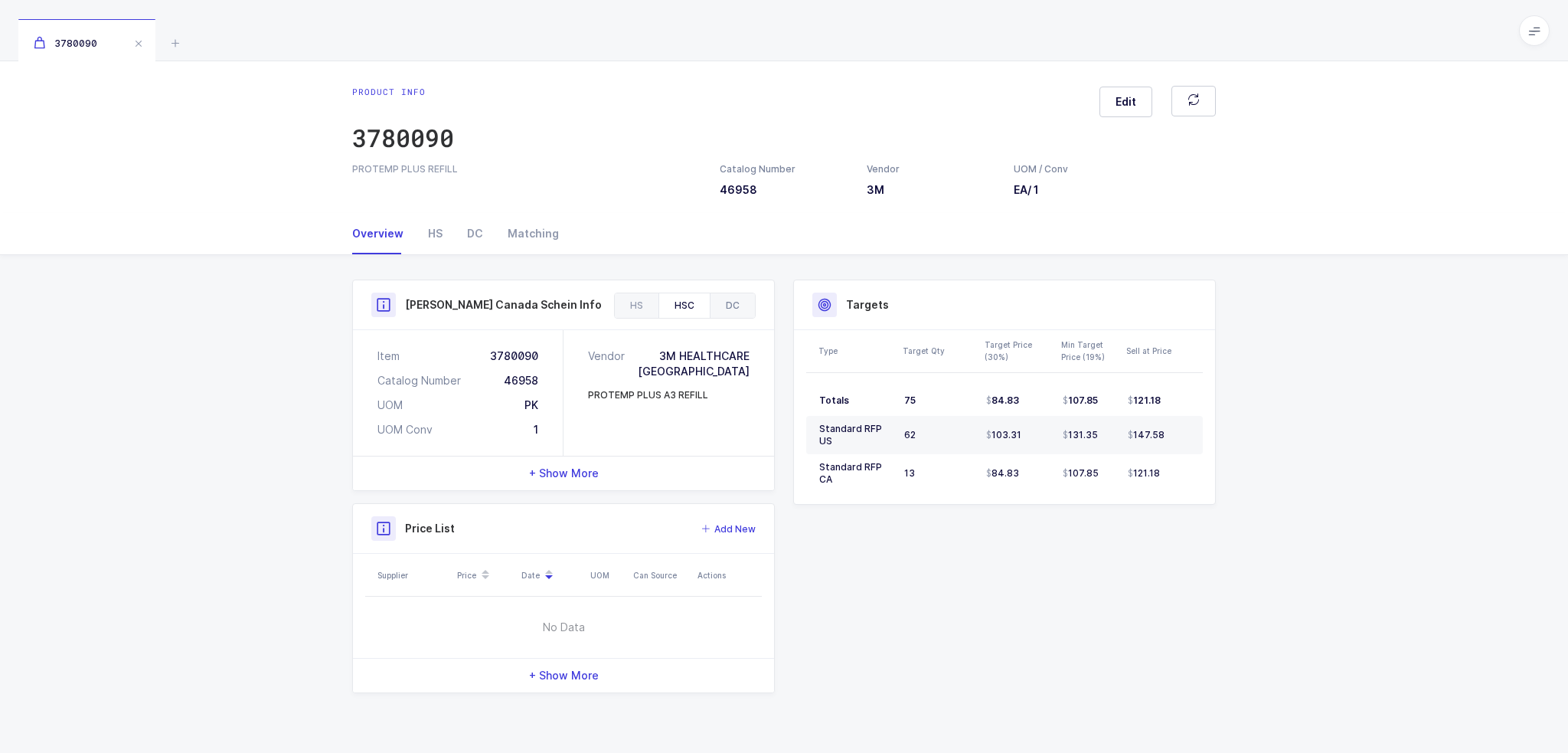
click at [717, 305] on div "DC" at bounding box center [732, 305] width 45 height 24
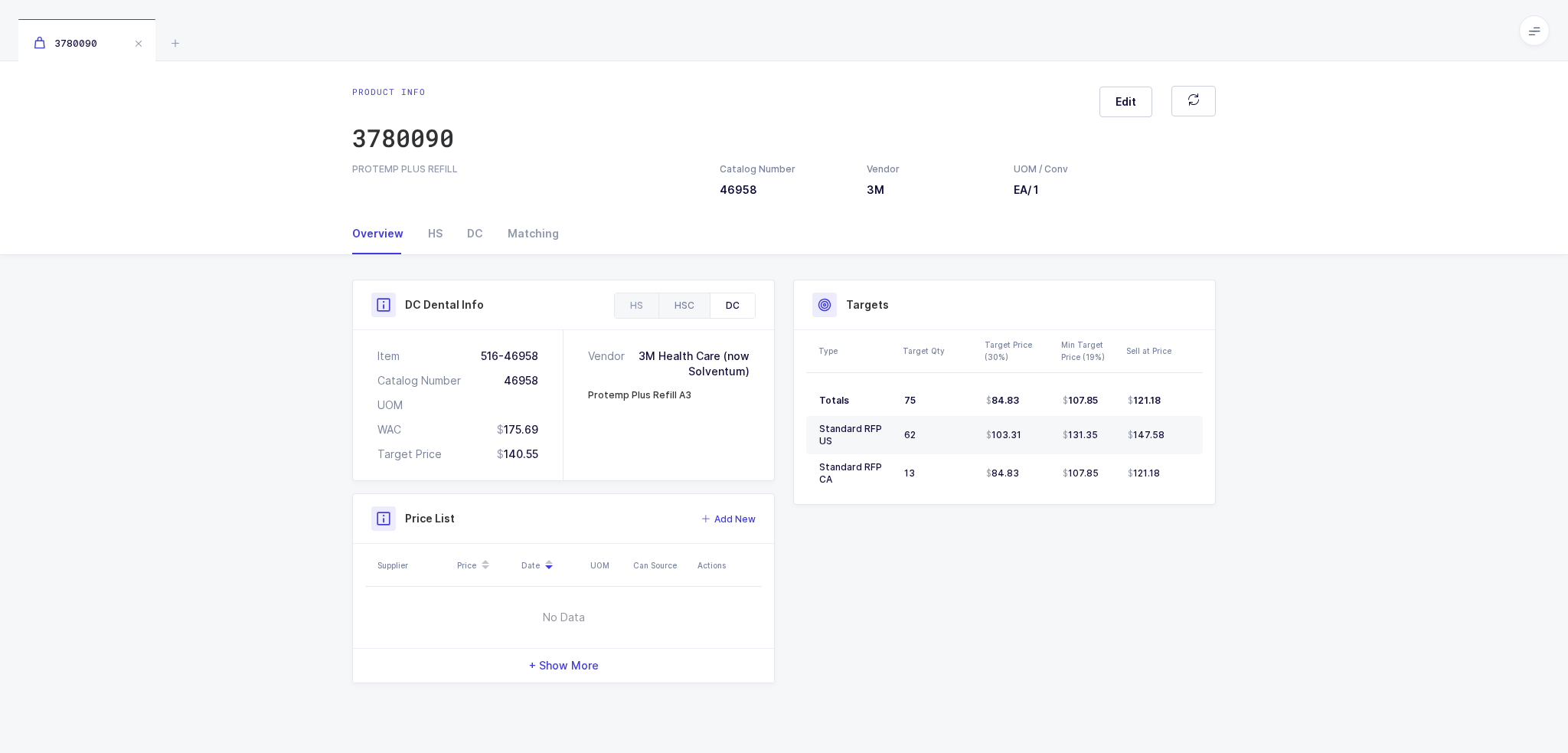
click at [694, 305] on div "HSC" at bounding box center [684, 305] width 51 height 24
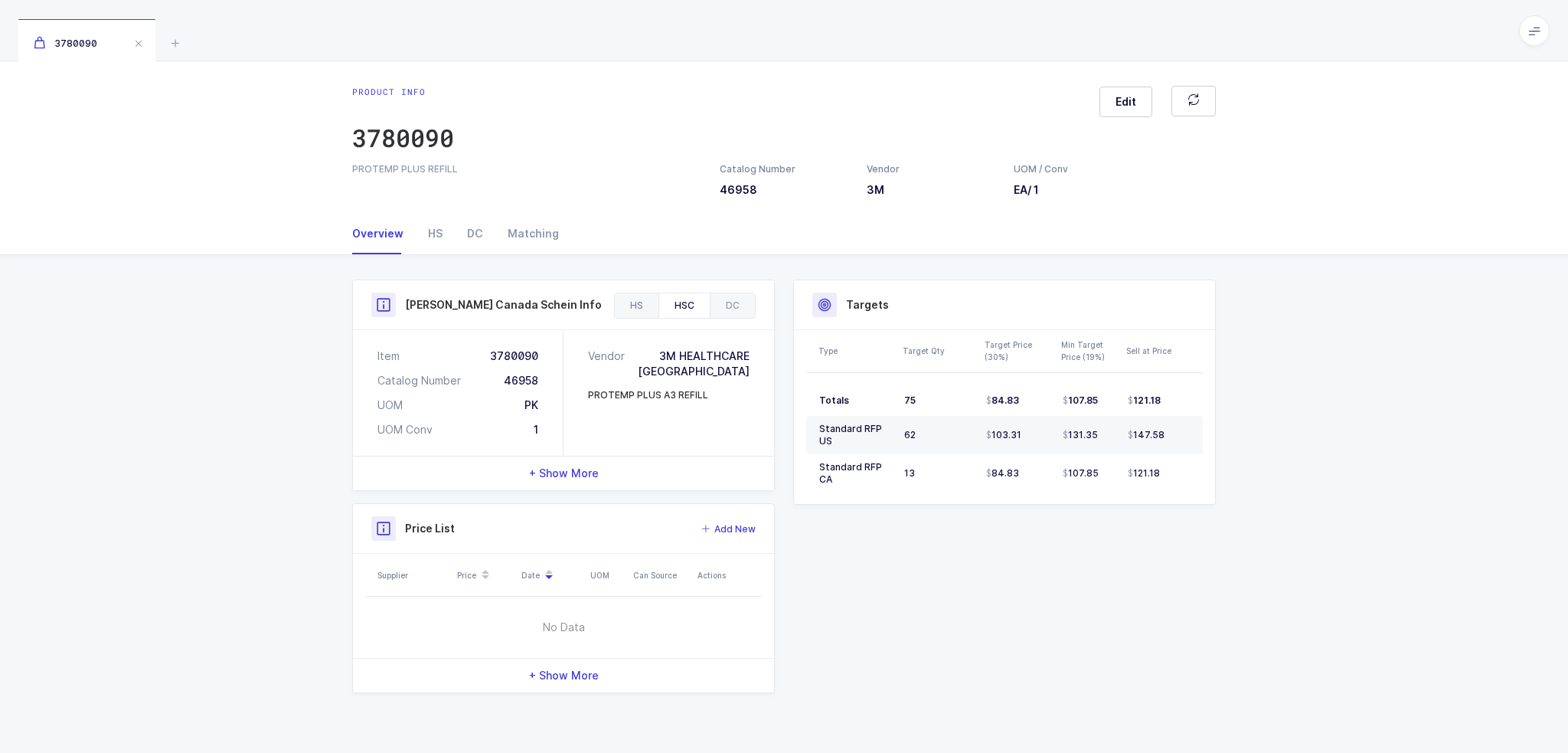
click at [646, 304] on div "HS" at bounding box center [636, 305] width 43 height 24
click at [680, 304] on div "HSC" at bounding box center [684, 305] width 51 height 24
click at [171, 40] on icon at bounding box center [175, 42] width 18 height 18
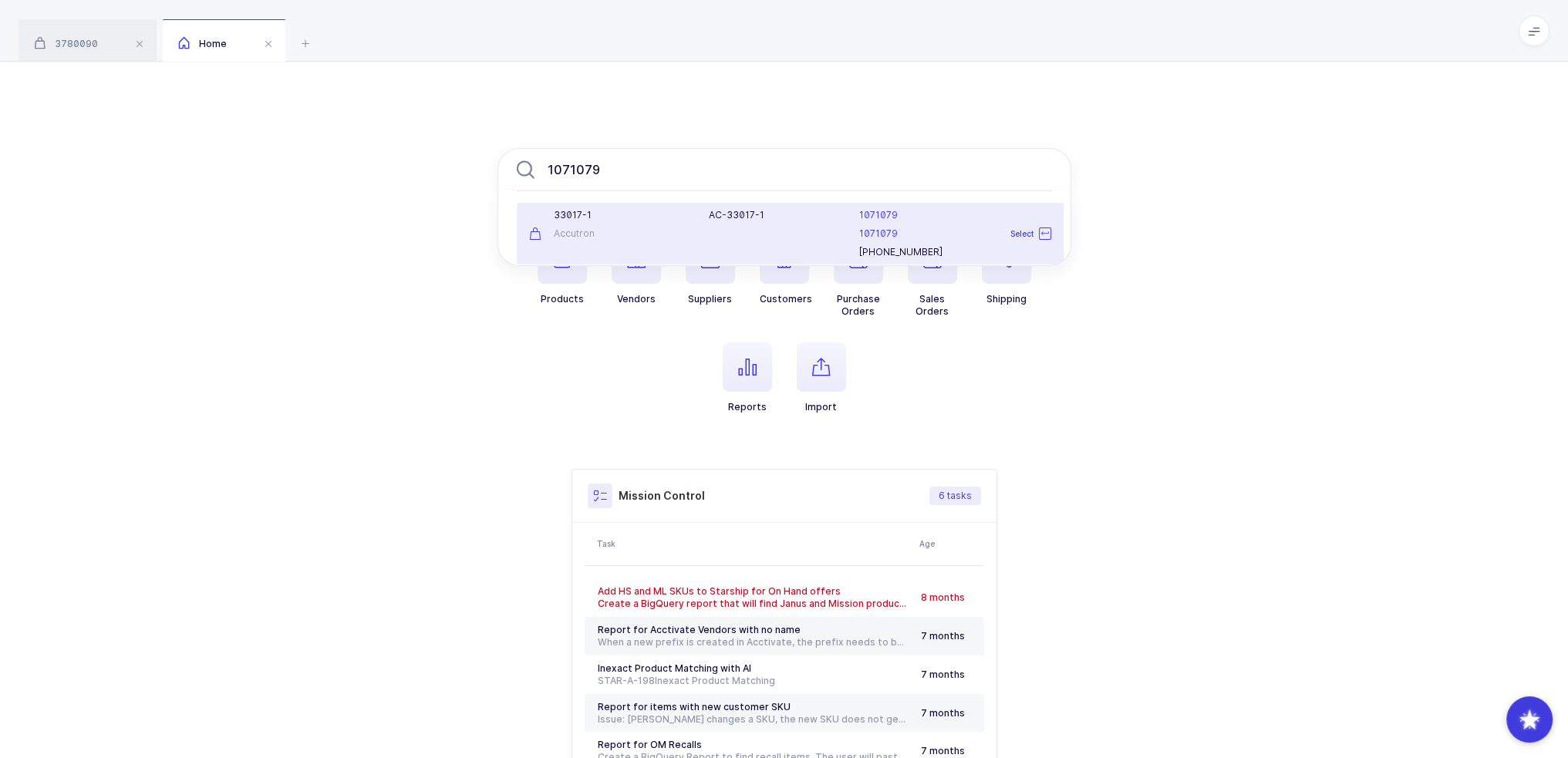
type input "1071079"
click at [654, 221] on div "33017-1 Accutron" at bounding box center [609, 233] width 180 height 50
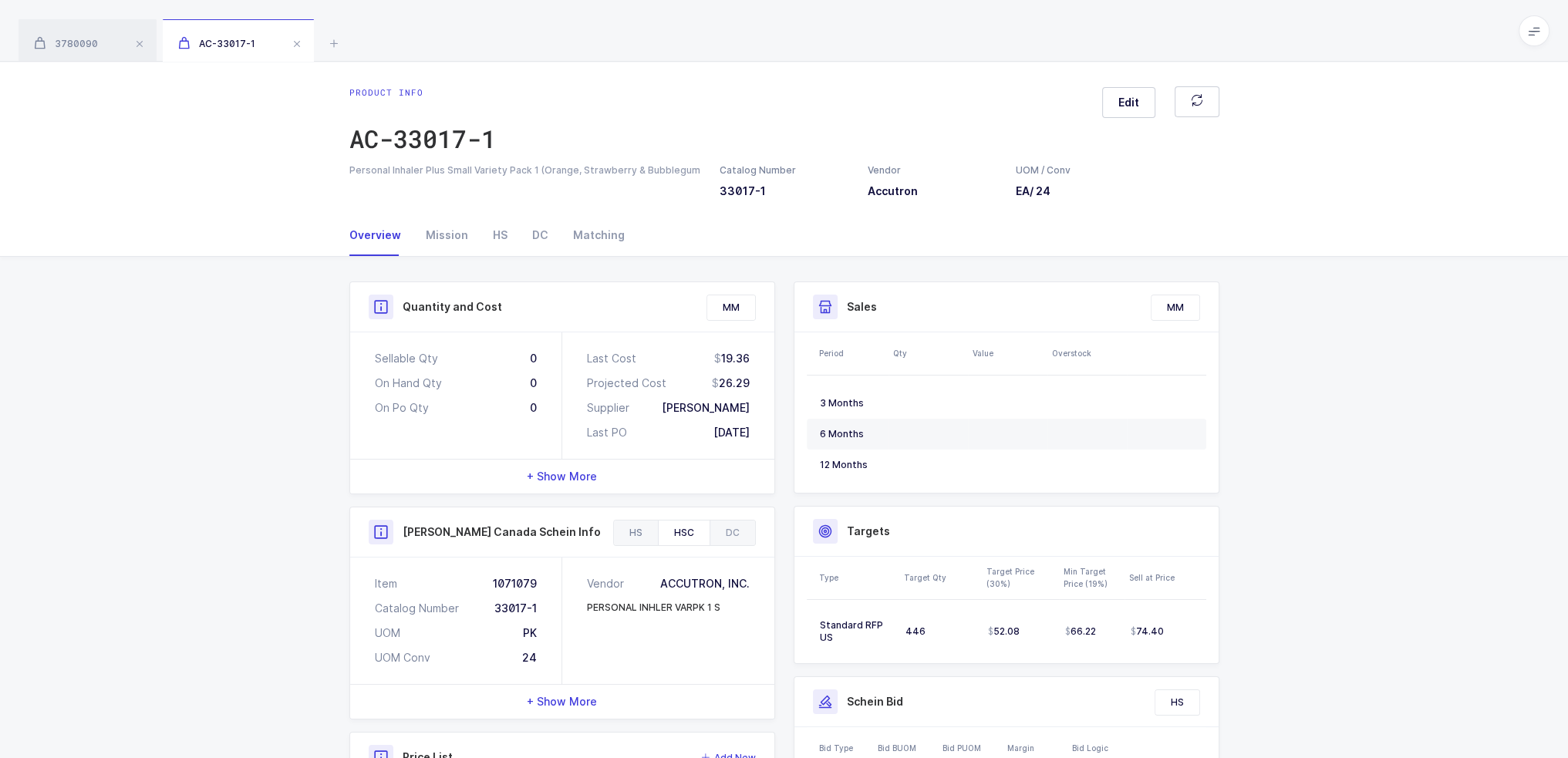
click at [651, 532] on div "HS" at bounding box center [636, 533] width 44 height 24
click at [686, 530] on div "HSC" at bounding box center [683, 533] width 51 height 24
click at [636, 530] on div "HS" at bounding box center [636, 533] width 44 height 24
click at [694, 533] on div "HSC" at bounding box center [683, 533] width 51 height 24
click at [643, 533] on div "HS" at bounding box center [636, 533] width 44 height 24
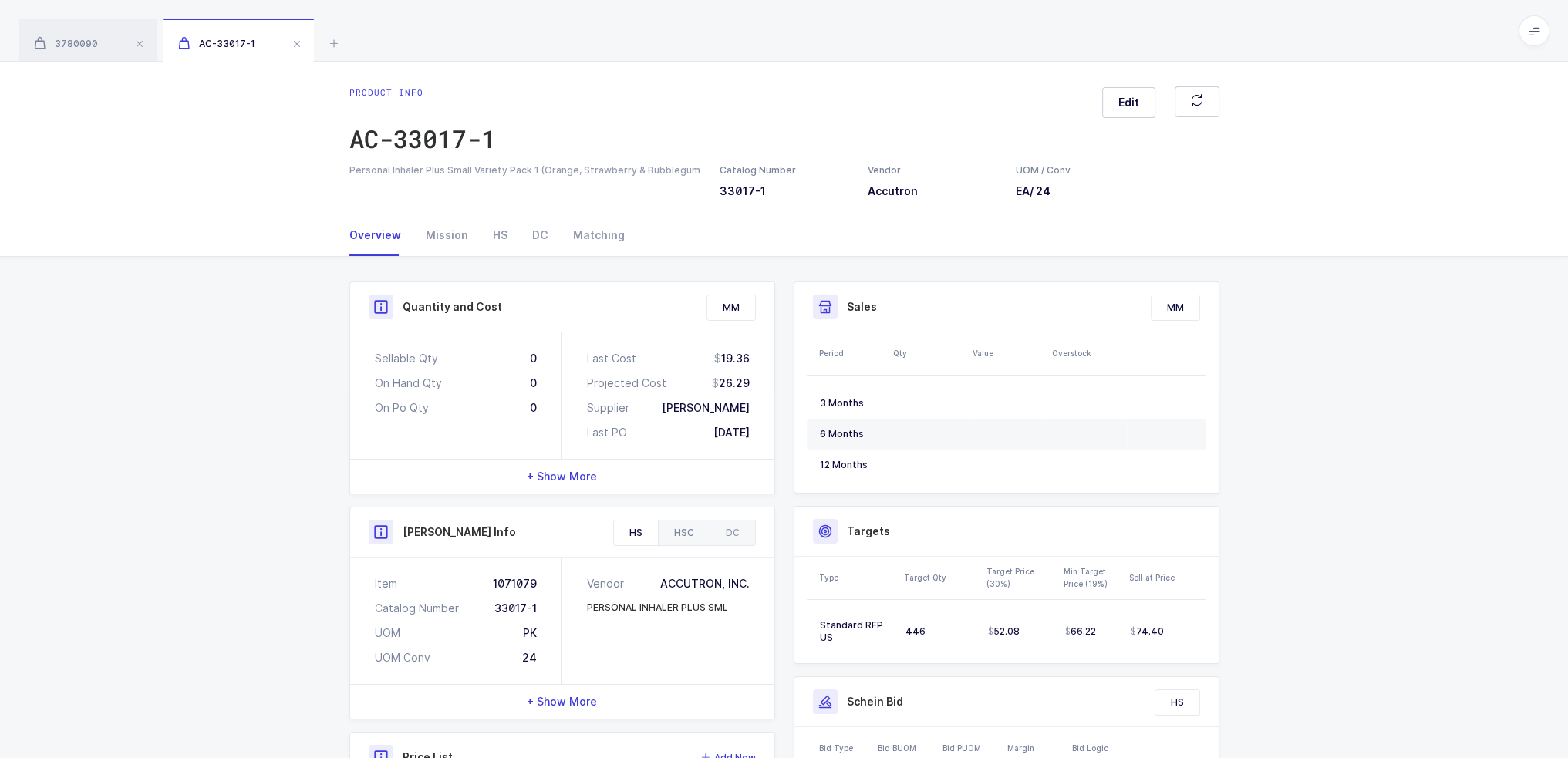
click at [690, 536] on div "HSC" at bounding box center [683, 533] width 51 height 24
click at [338, 45] on icon at bounding box center [333, 43] width 18 height 18
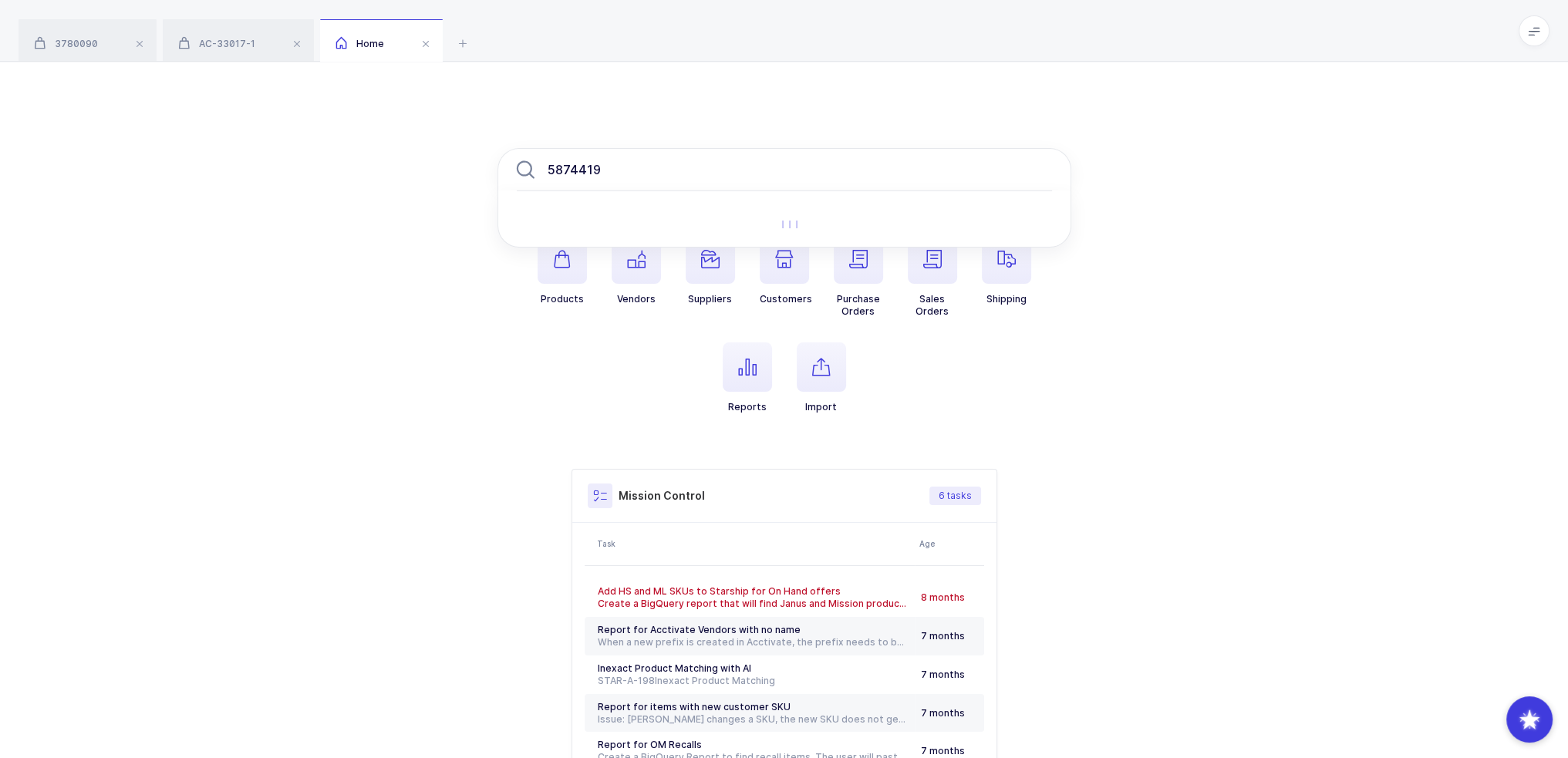
type input "5874419"
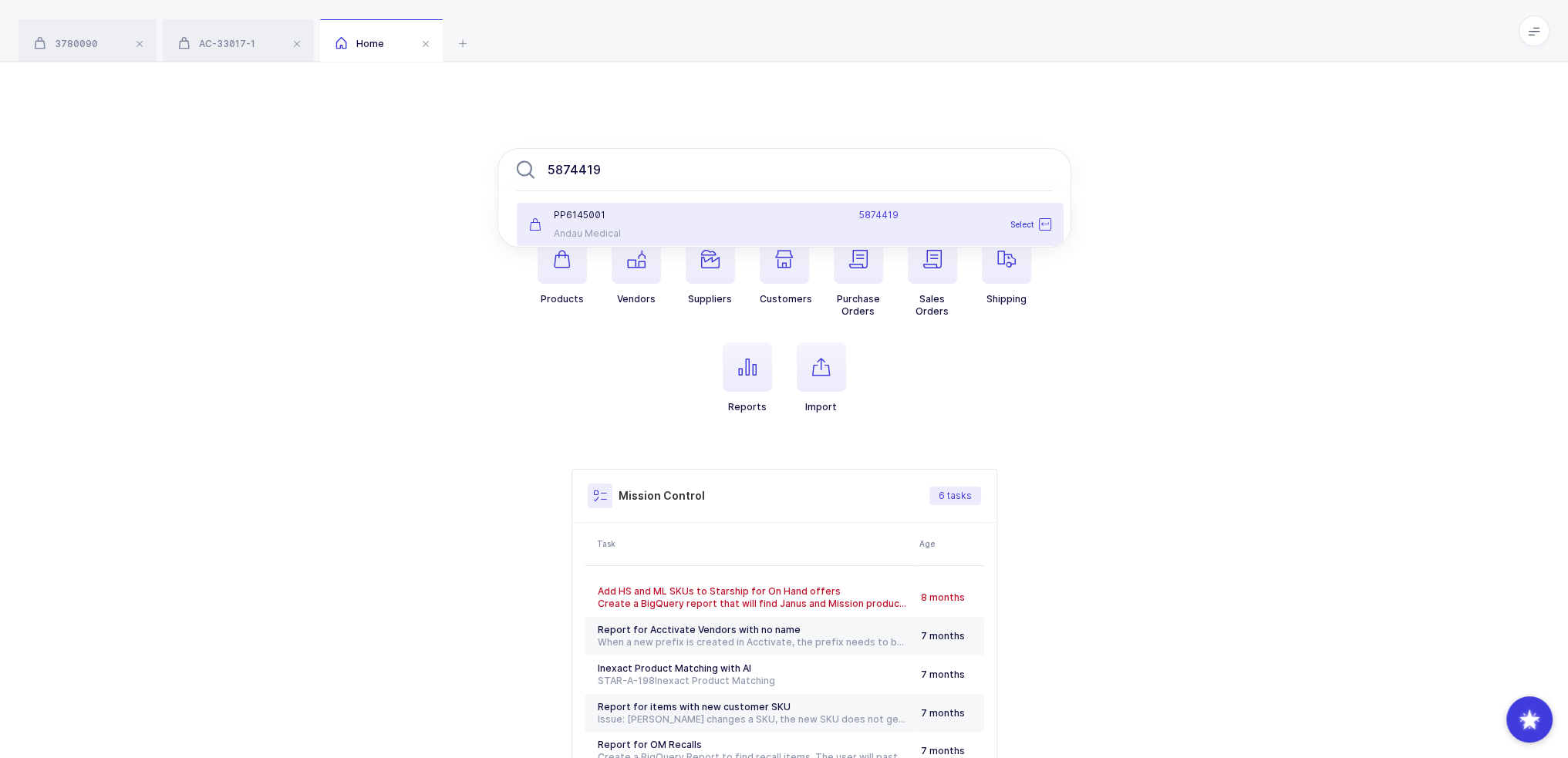
click at [582, 231] on div "Andau Medical" at bounding box center [610, 233] width 162 height 12
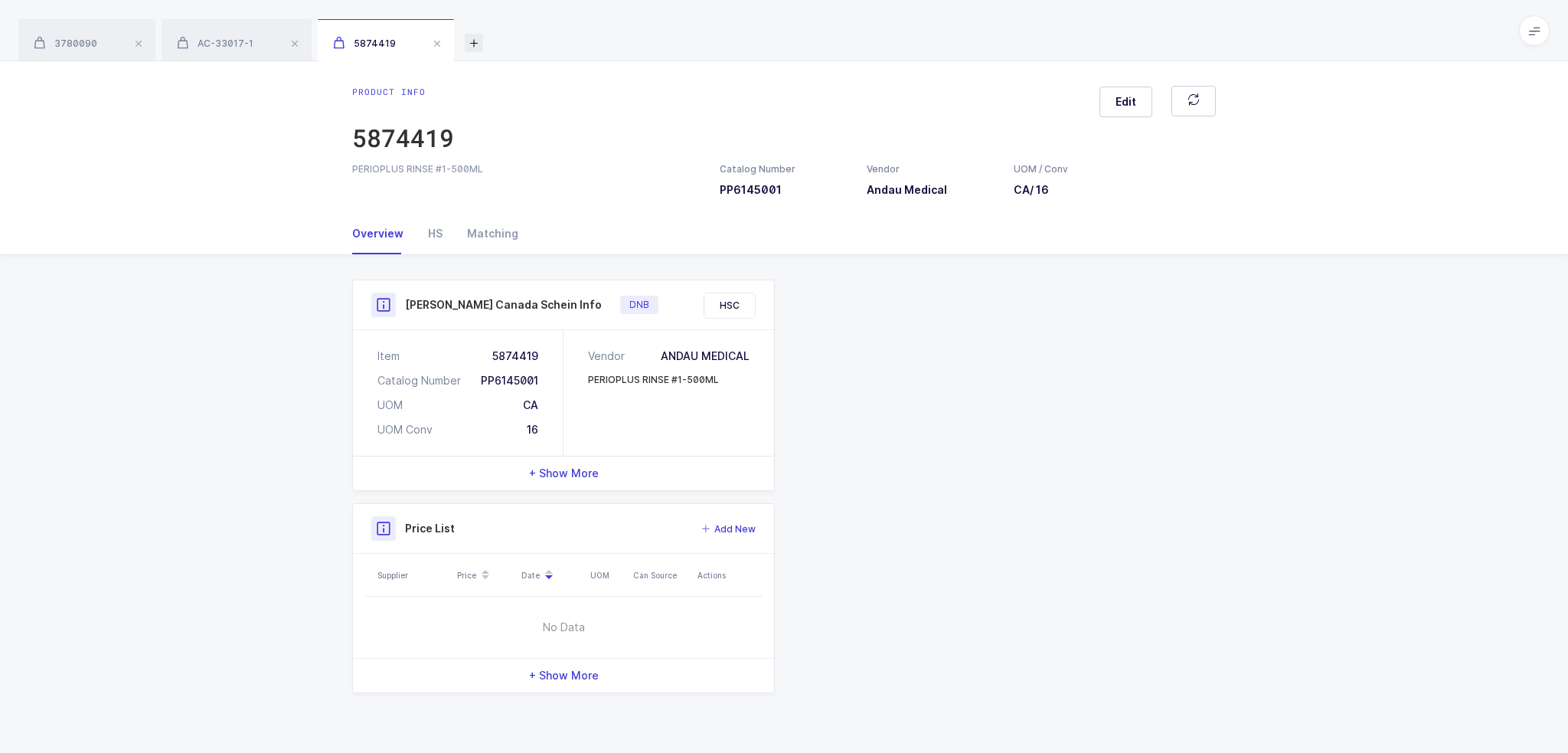
click at [468, 41] on icon at bounding box center [474, 42] width 18 height 18
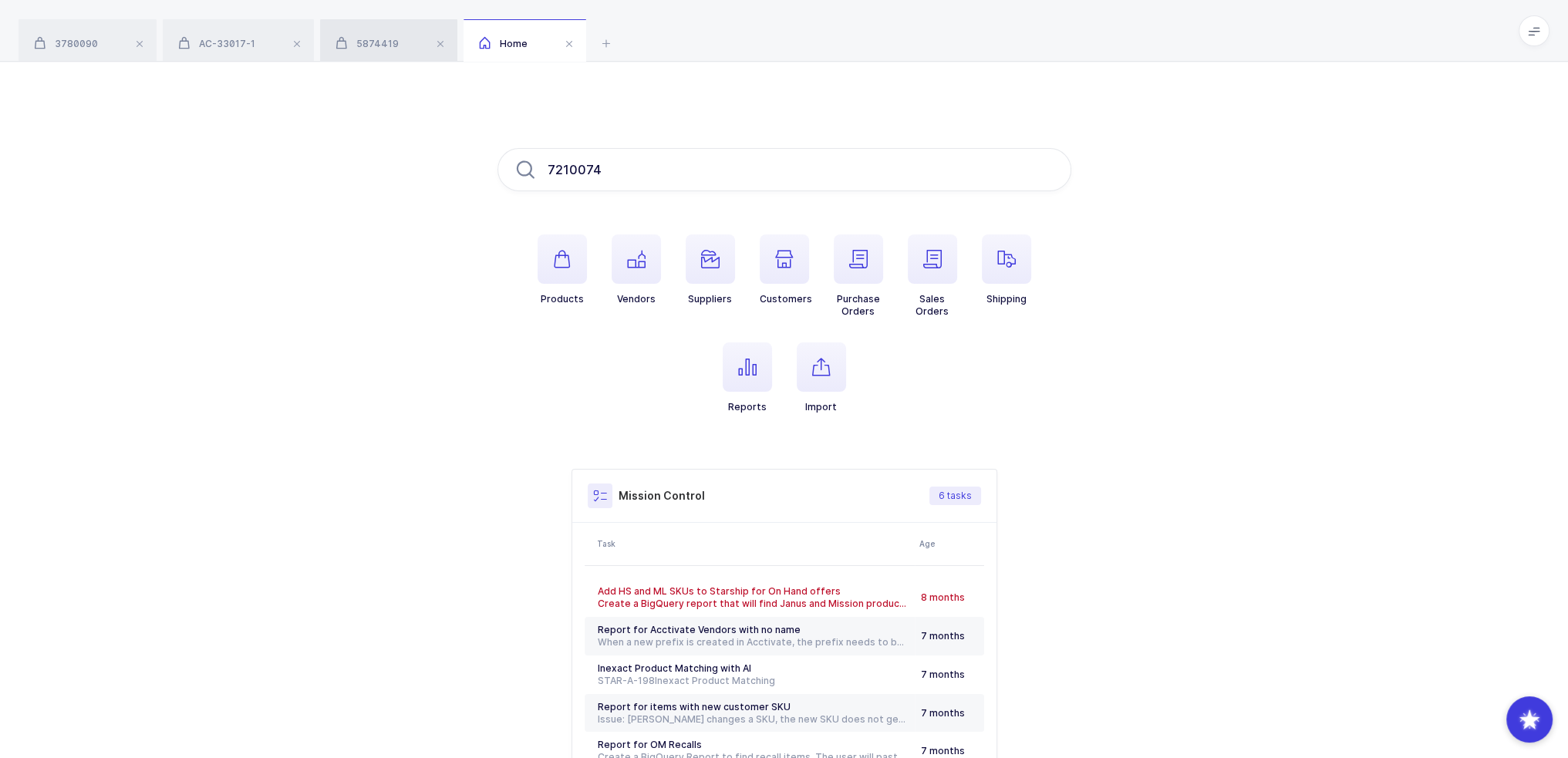
type input "7210074"
click at [372, 30] on div "5874419" at bounding box center [389, 41] width 138 height 44
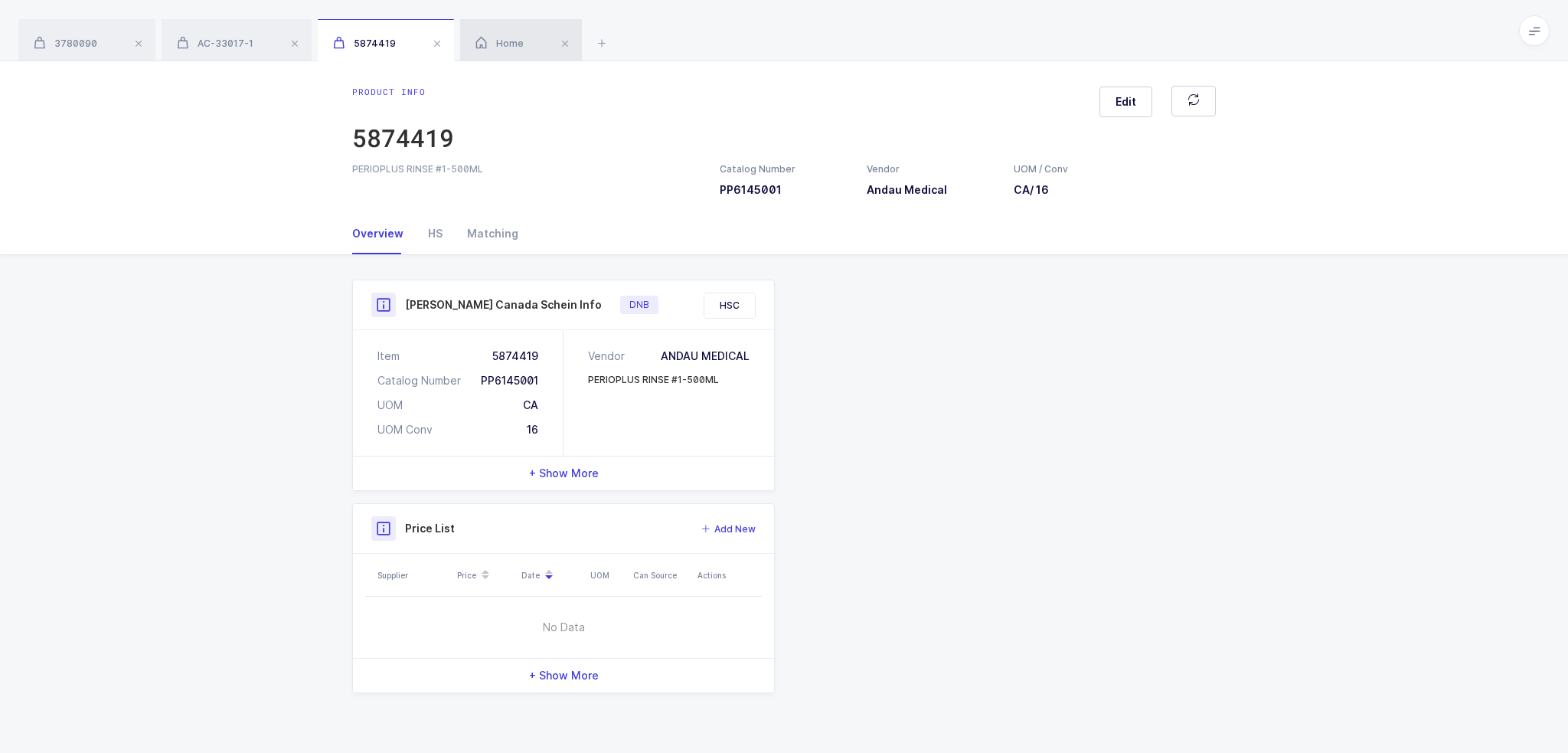
click at [500, 48] on span "Home" at bounding box center [500, 42] width 48 height 11
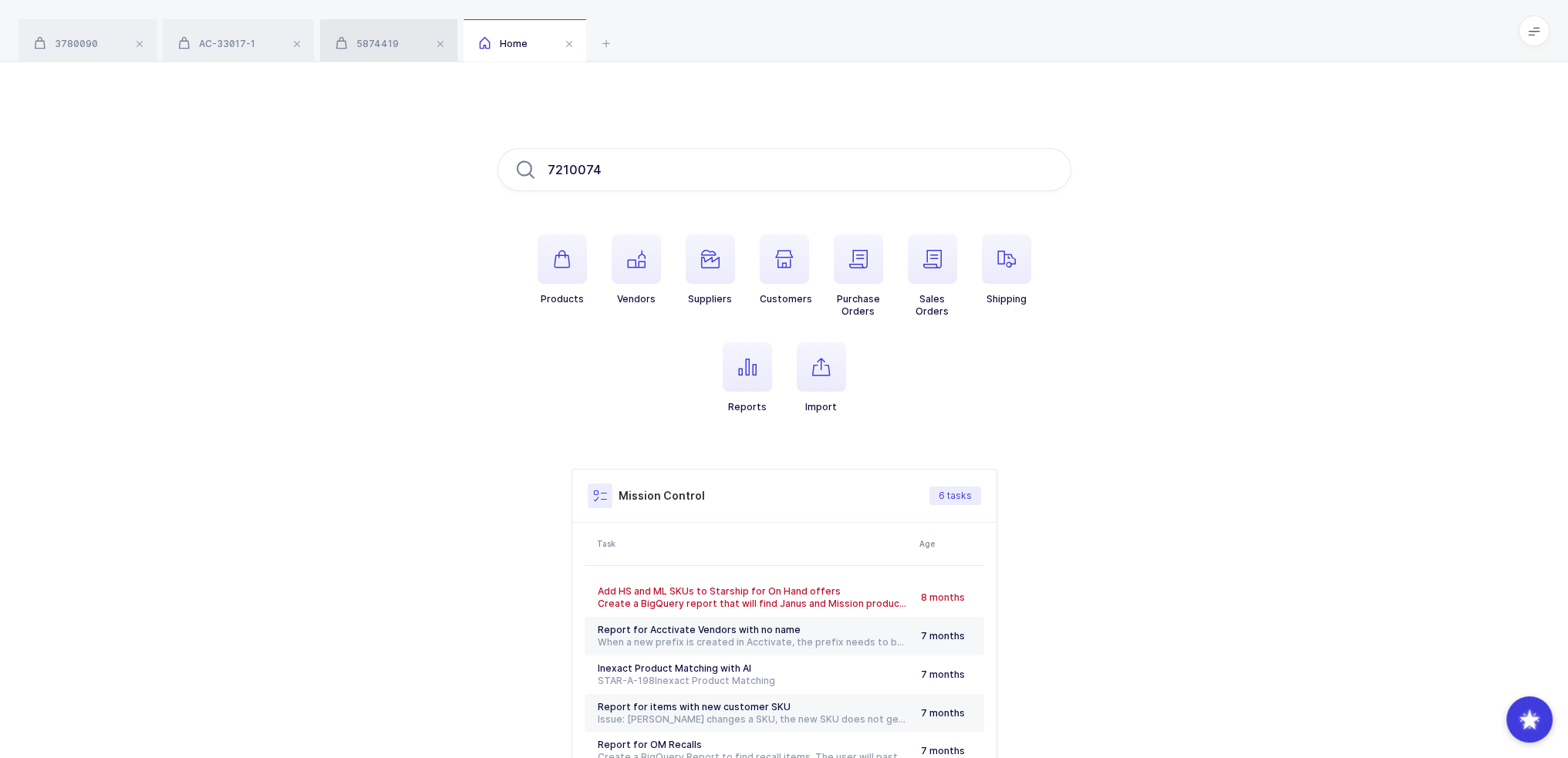
click at [412, 37] on div "5874419" at bounding box center [389, 41] width 138 height 44
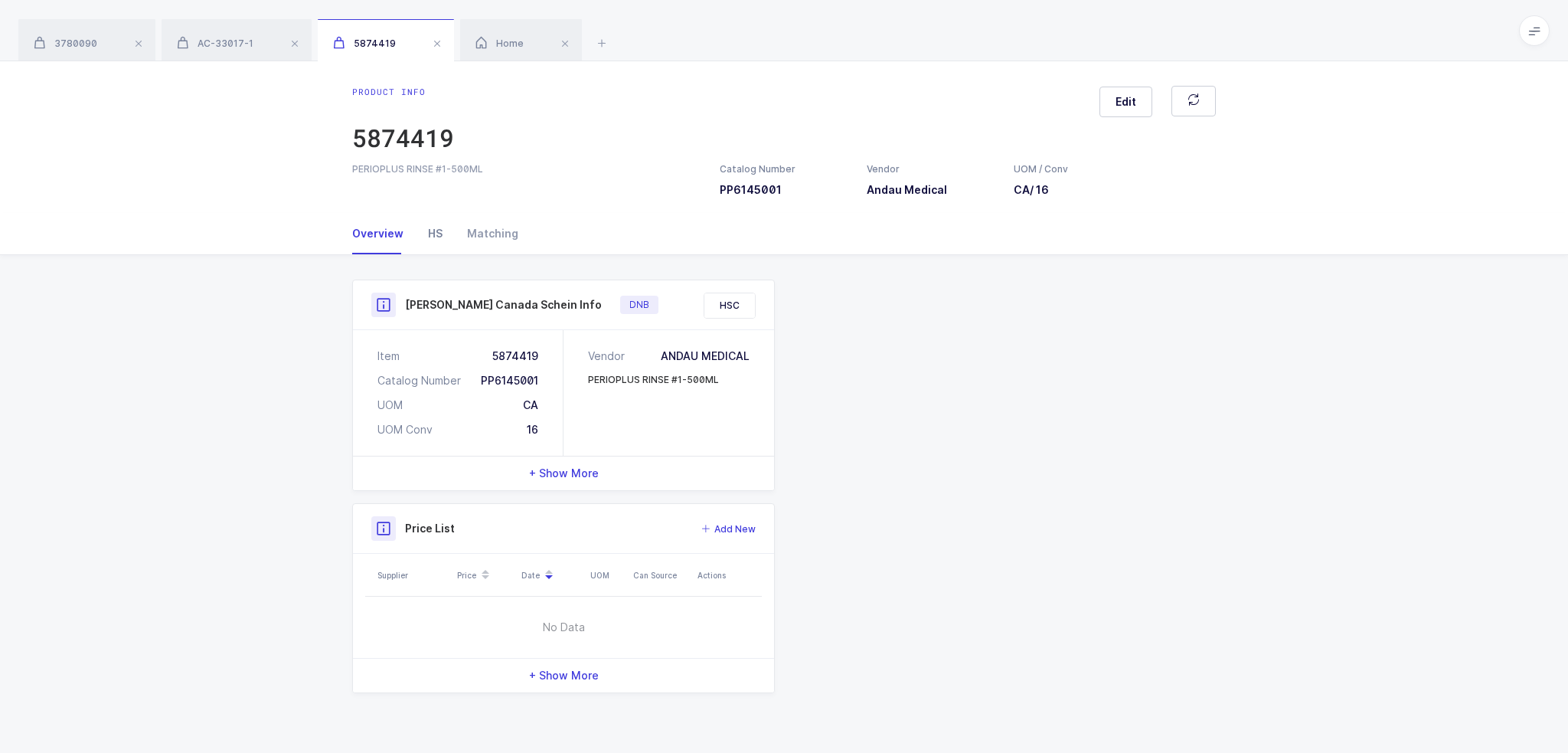
click at [442, 245] on div "HS" at bounding box center [435, 233] width 39 height 41
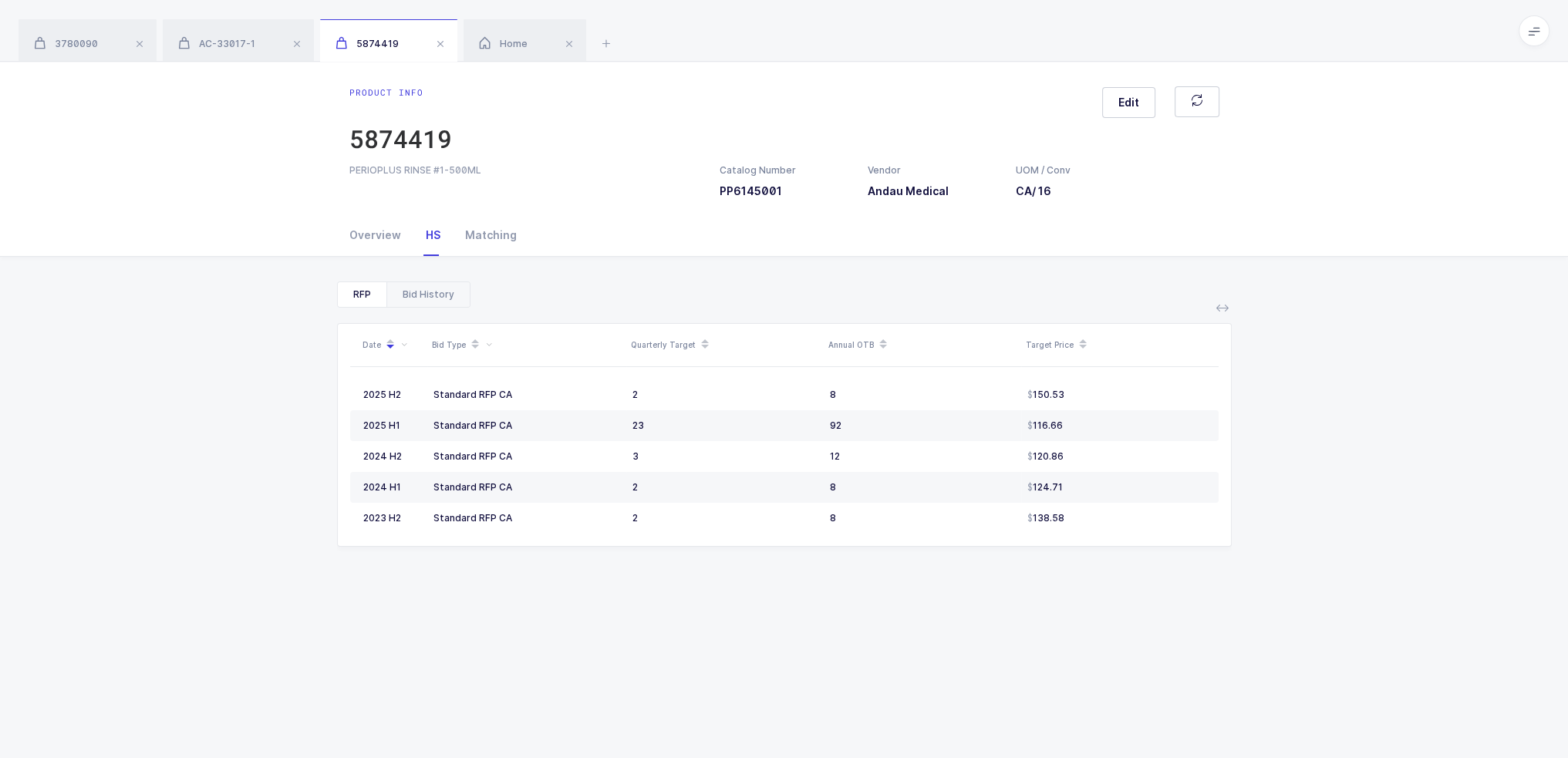
click at [438, 288] on div "Bid History" at bounding box center [428, 294] width 84 height 24
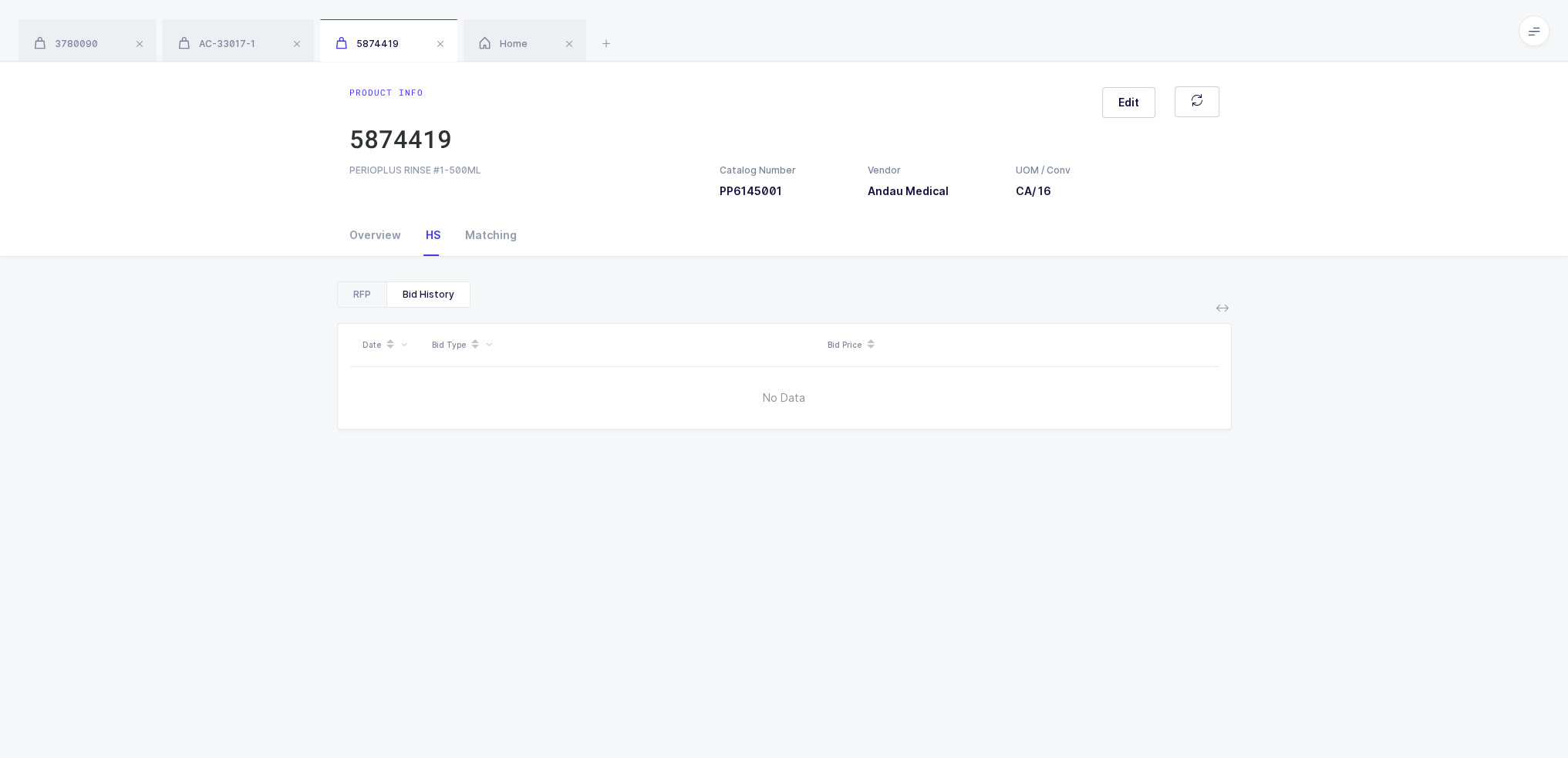
click at [361, 292] on div "RFP" at bounding box center [362, 294] width 49 height 24
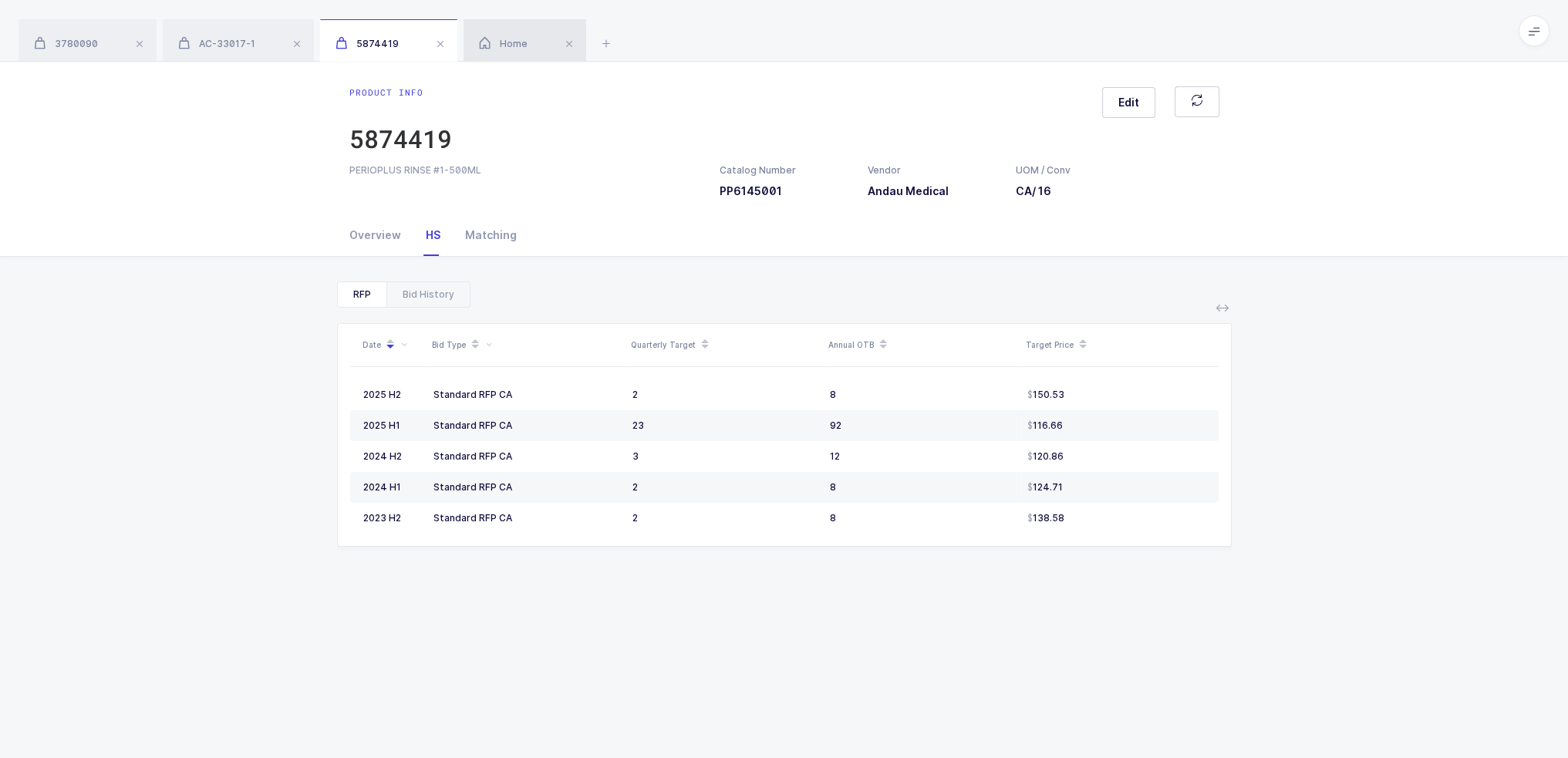
click at [504, 51] on div "Home" at bounding box center [524, 41] width 123 height 44
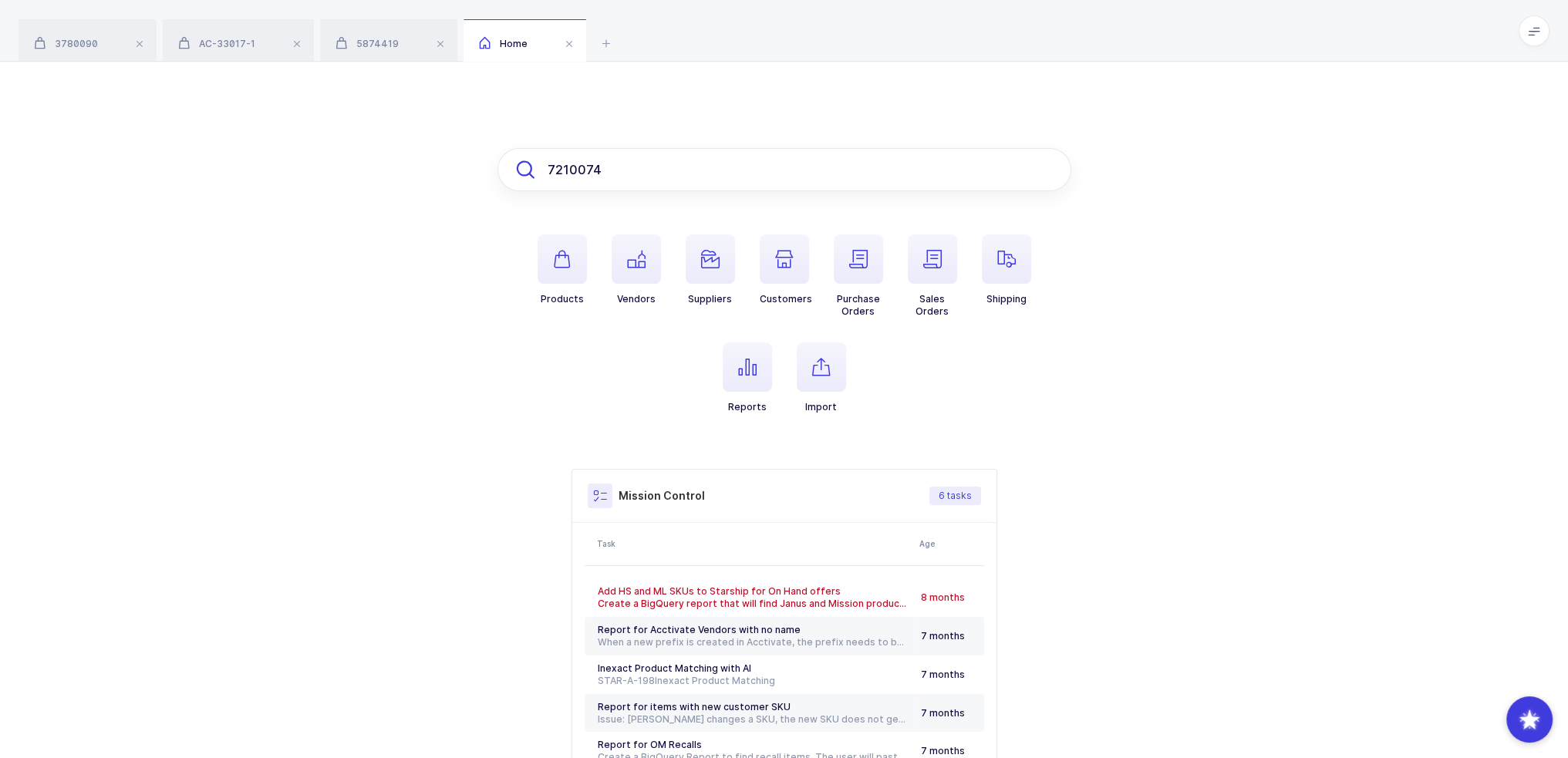
click at [639, 172] on input "7210074" at bounding box center [784, 170] width 574 height 44
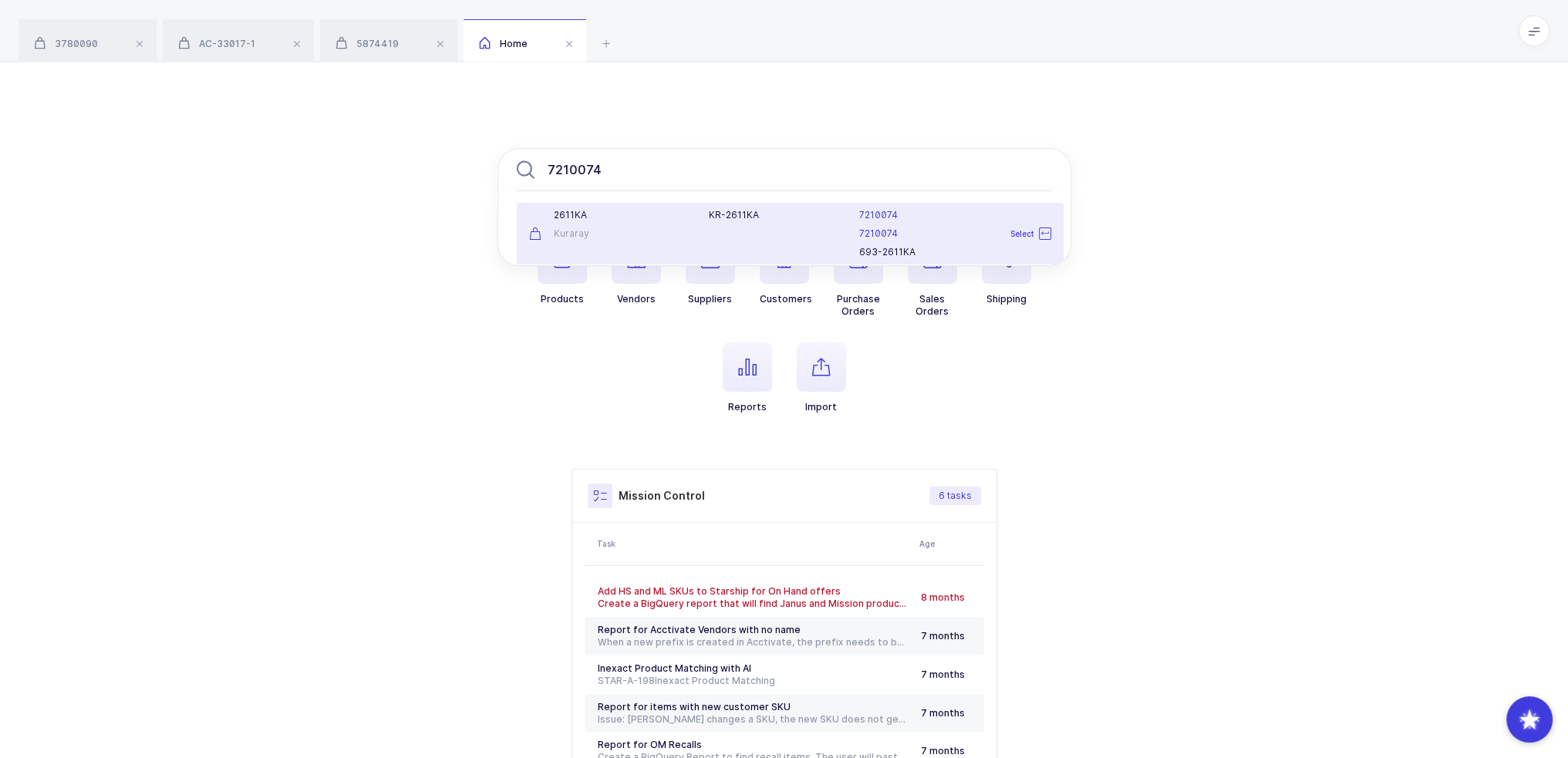
click at [638, 215] on div "2611KA" at bounding box center [610, 215] width 162 height 12
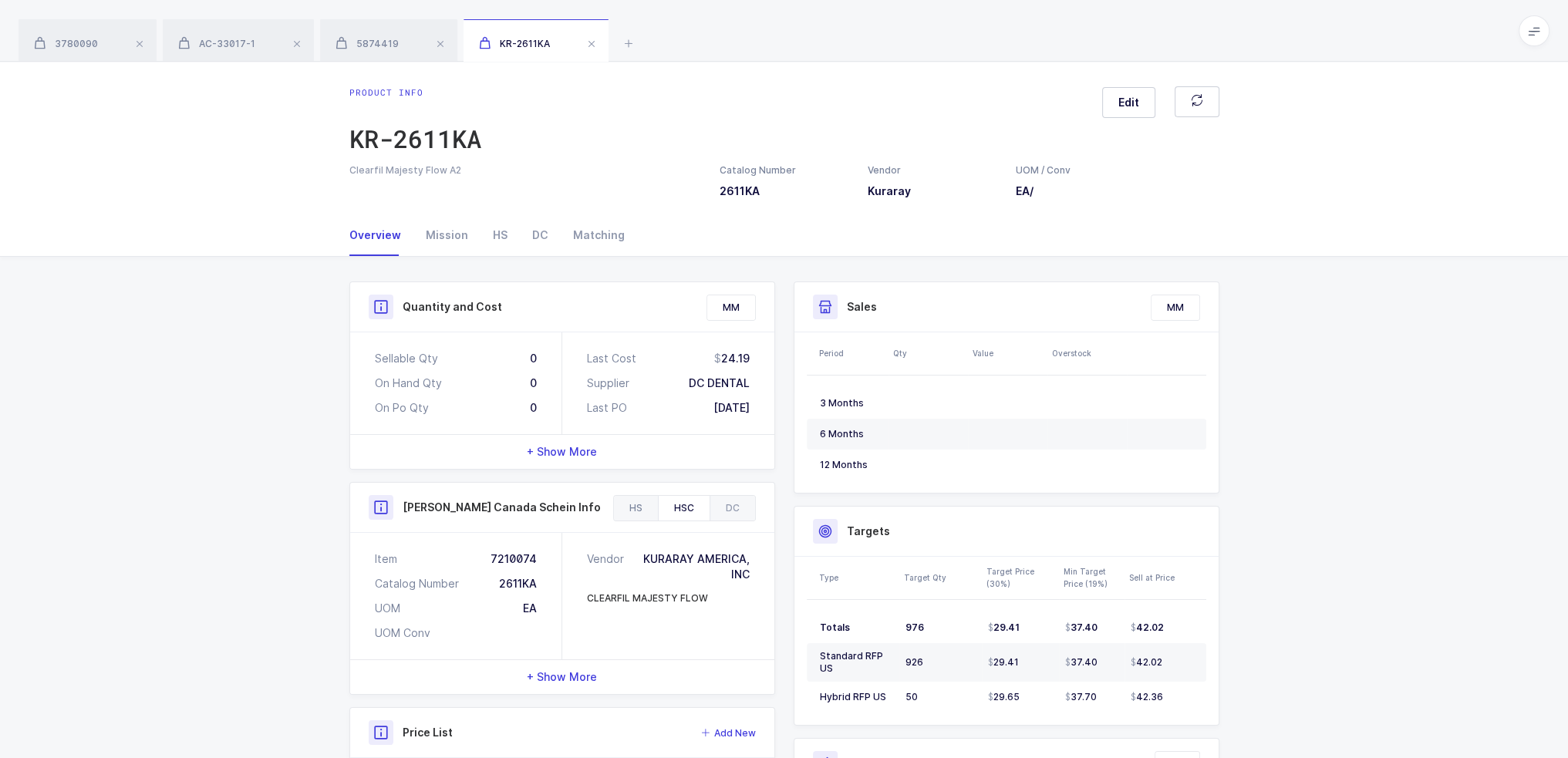
click at [657, 510] on div "HS" at bounding box center [636, 508] width 44 height 24
click at [672, 508] on div "HSC" at bounding box center [683, 508] width 51 height 24
click at [637, 517] on div "HS" at bounding box center [636, 508] width 44 height 24
click at [503, 234] on div "HS" at bounding box center [500, 235] width 39 height 42
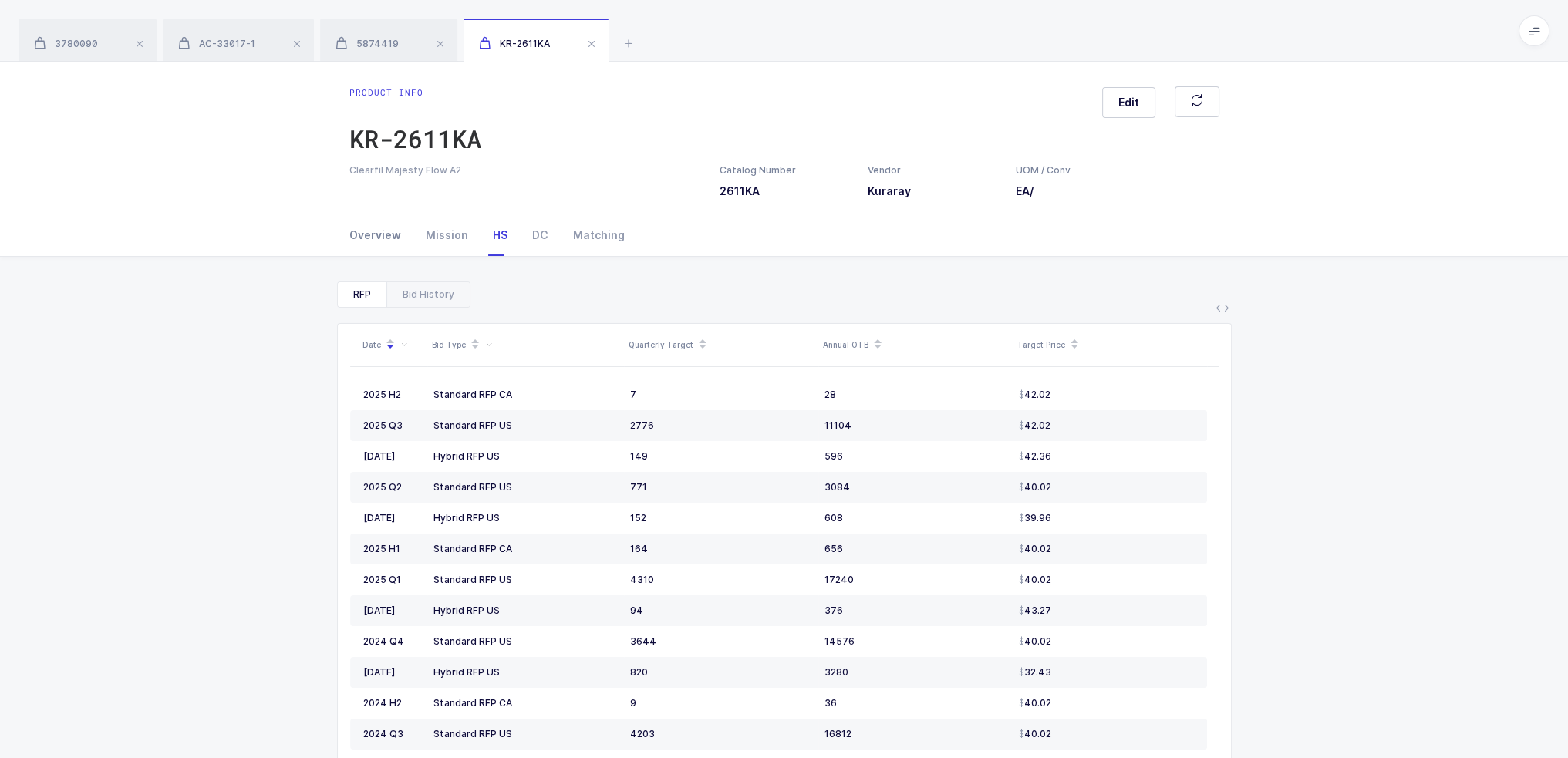
click at [388, 242] on div "Overview" at bounding box center [381, 235] width 64 height 42
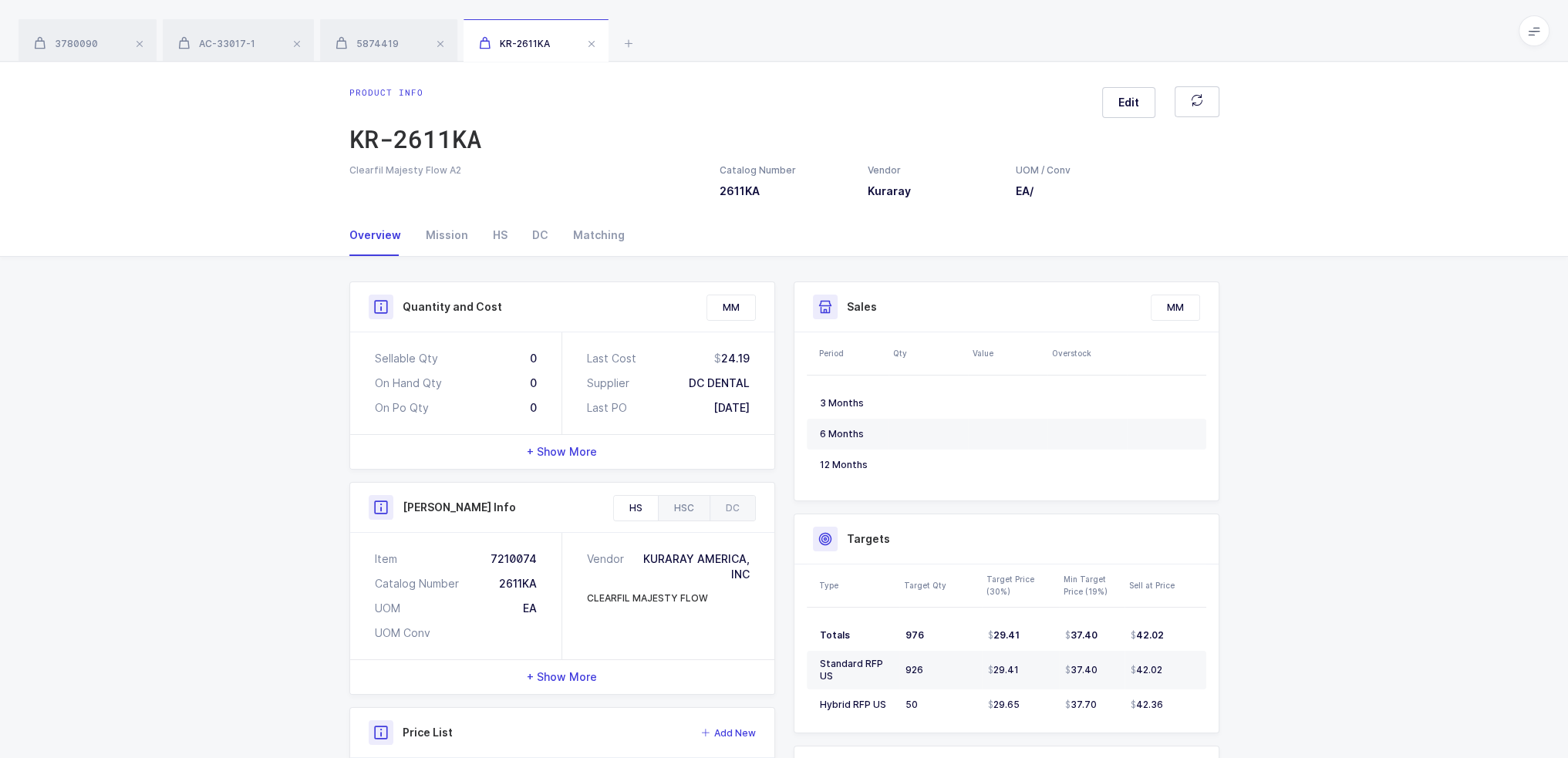
click at [692, 500] on div "HSC" at bounding box center [683, 508] width 51 height 24
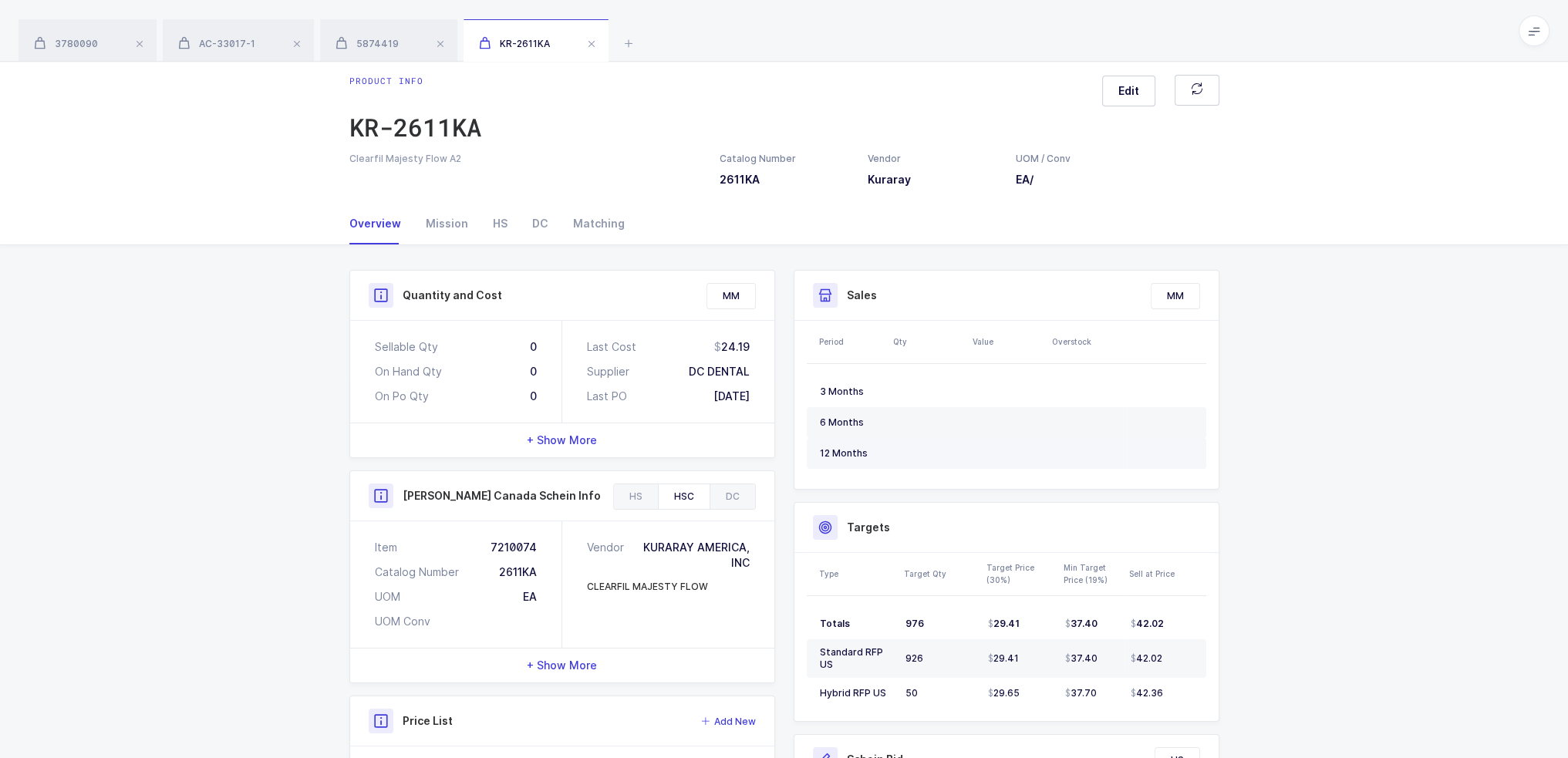
scroll to position [265, 0]
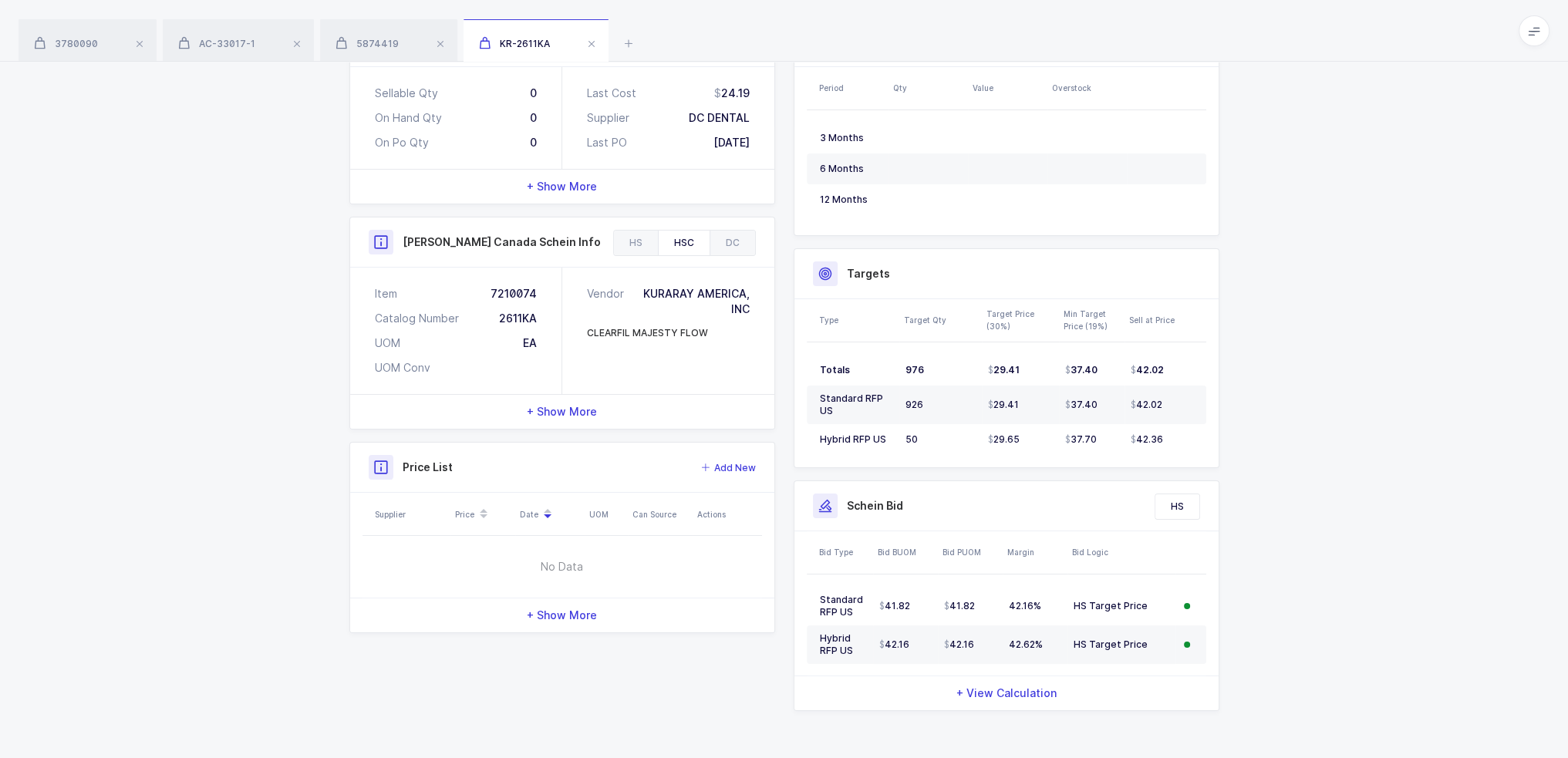
click at [1307, 595] on div "Quantity and Cost MM Sellable Qty 0 On Hand Qty 0 On Po Qty 0 Last Cost 24.19 S…" at bounding box center [784, 375] width 1568 height 768
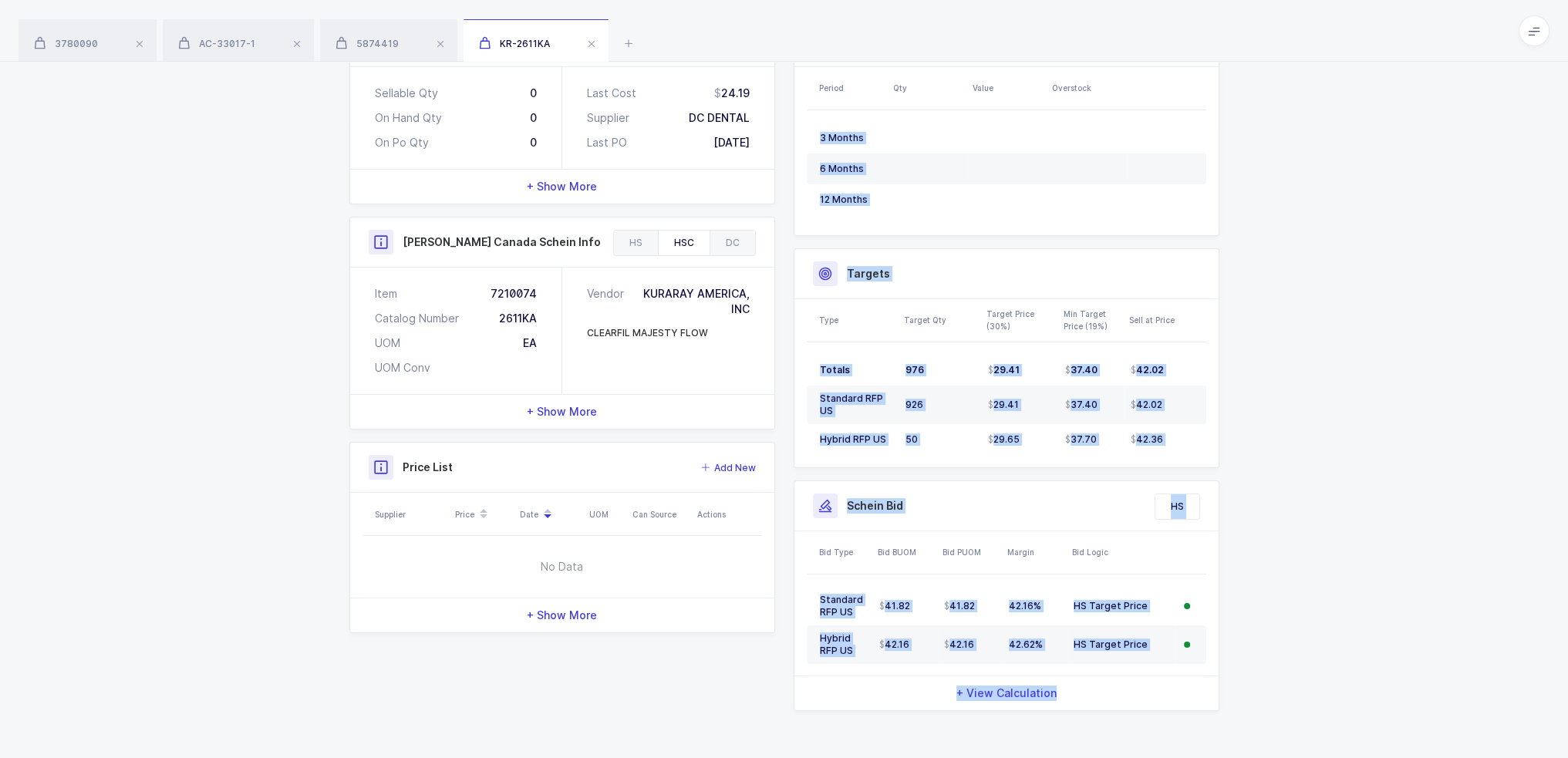
drag, startPoint x: 1318, startPoint y: 676, endPoint x: 1343, endPoint y: 294, distance: 382.8
click at [1184, 234] on div "Quantity and Cost MM Sellable Qty 0 On Hand Qty 0 On Po Qty 0 Last Cost 24.19 S…" at bounding box center [784, 375] width 1568 height 768
click at [1411, 303] on div "Quantity and Cost MM Sellable Qty 0 On Hand Qty 0 On Po Qty 0 Last Cost 24.19 S…" at bounding box center [784, 375] width 1568 height 768
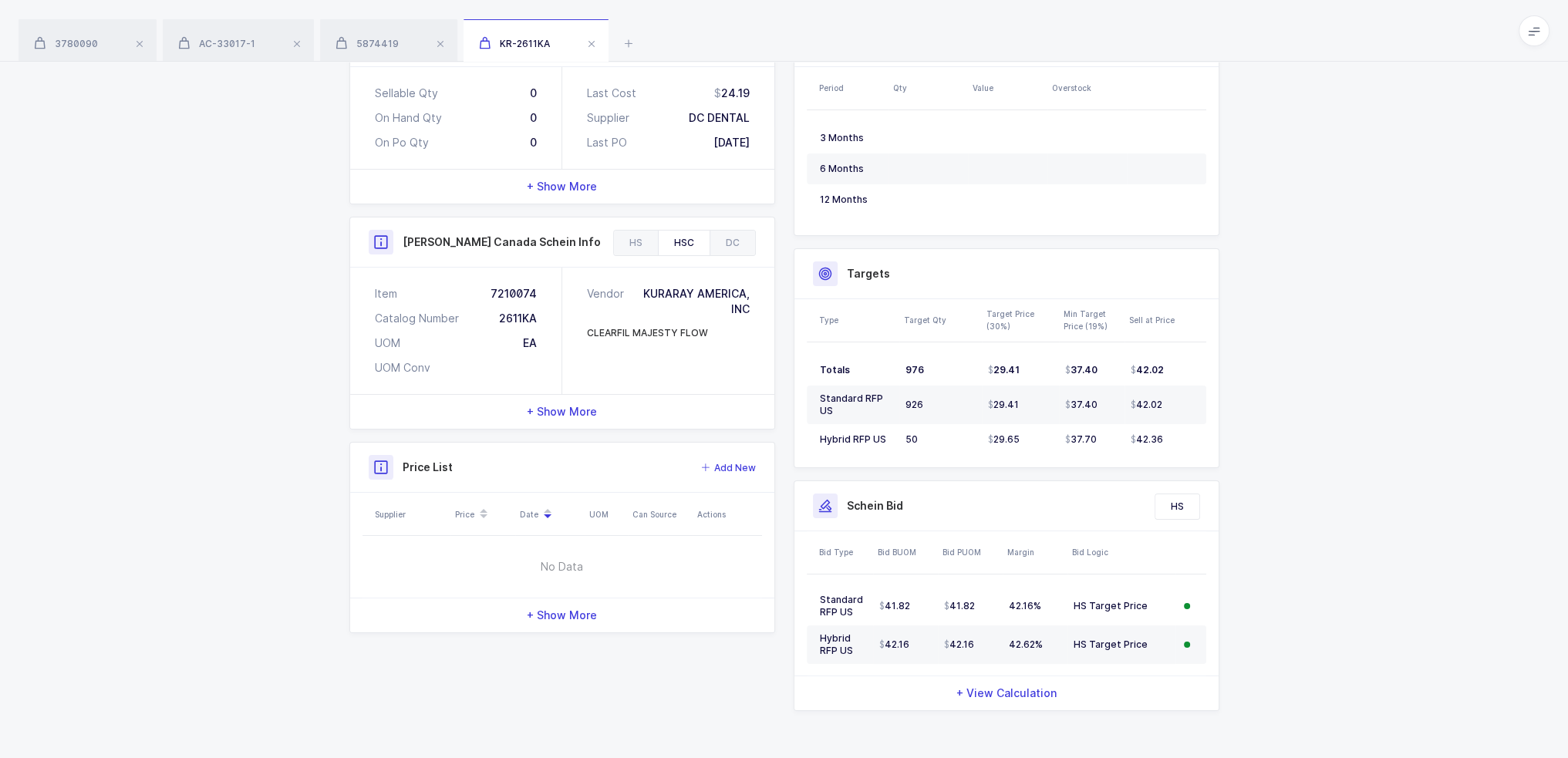
click at [297, 194] on div "Quantity and Cost MM Sellable Qty 0 On Hand Qty 0 On Po Qty 0 Last Cost 24.19 S…" at bounding box center [784, 375] width 1568 height 768
